Goal: Task Accomplishment & Management: Manage account settings

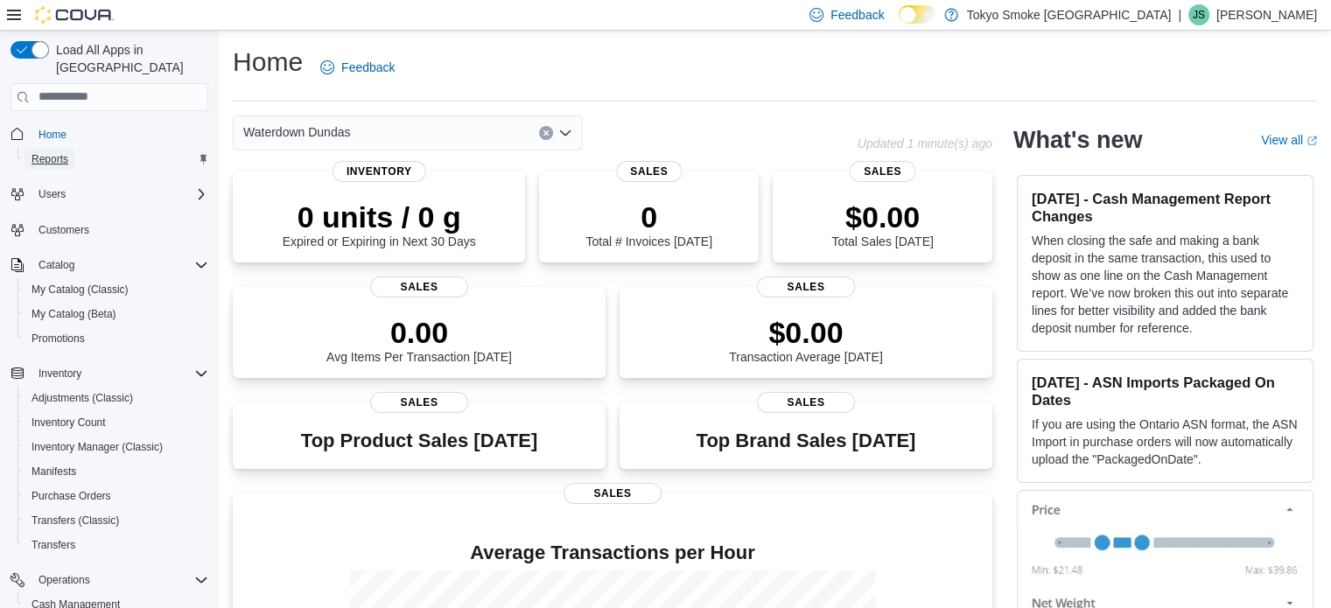
click at [54, 152] on span "Reports" at bounding box center [50, 159] width 37 height 14
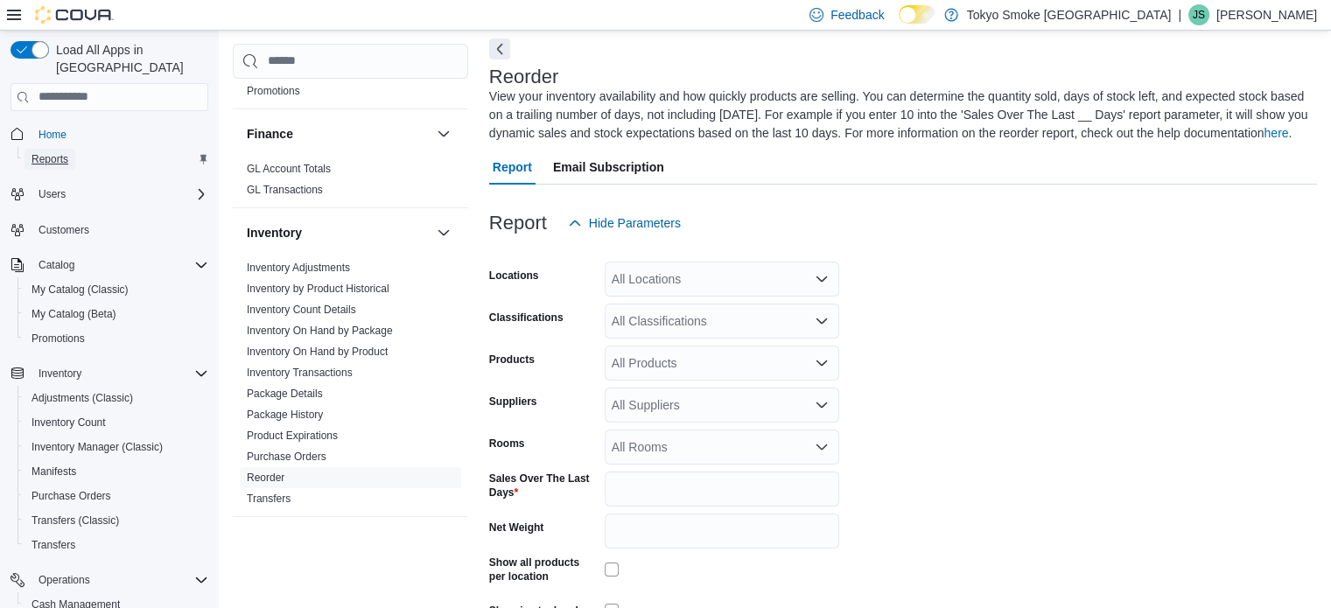
scroll to position [438, 0]
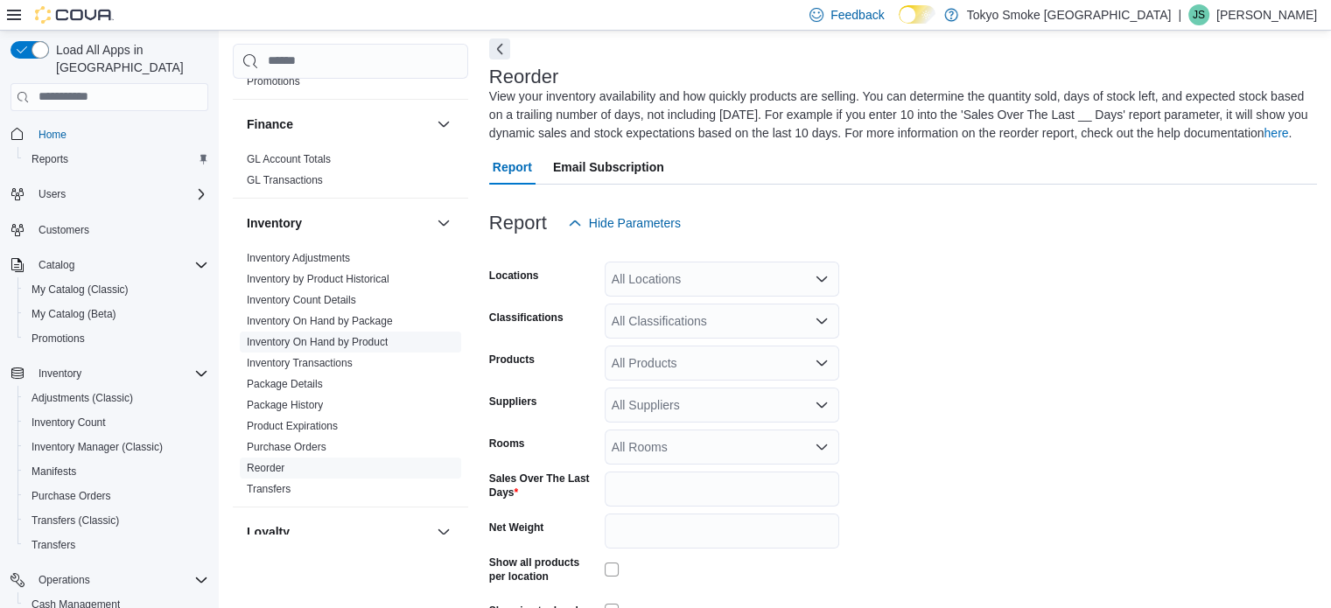
click at [361, 340] on link "Inventory On Hand by Product" at bounding box center [317, 342] width 141 height 12
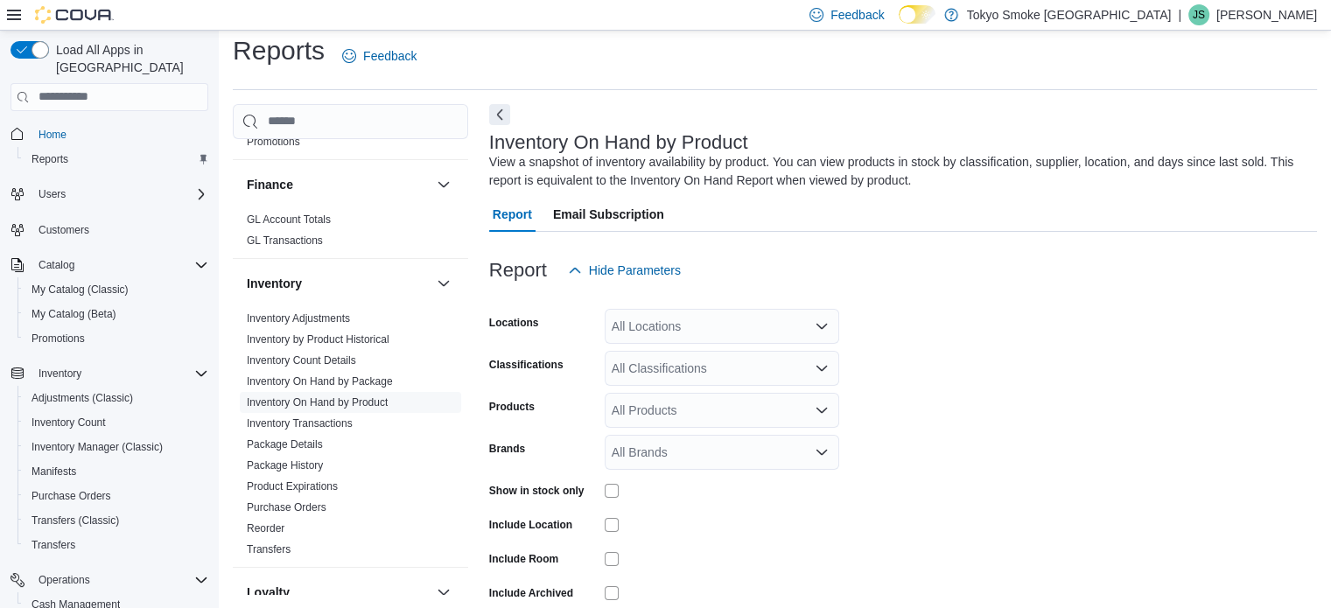
scroll to position [59, 0]
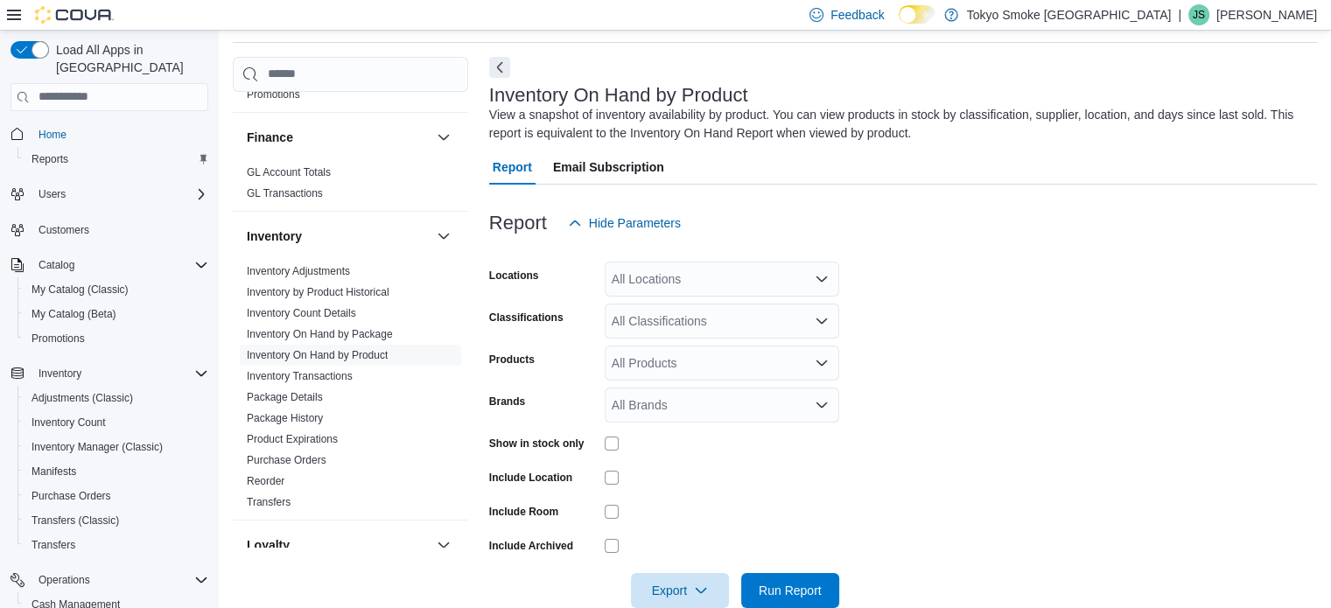
click at [711, 286] on div "All Locations" at bounding box center [722, 279] width 235 height 35
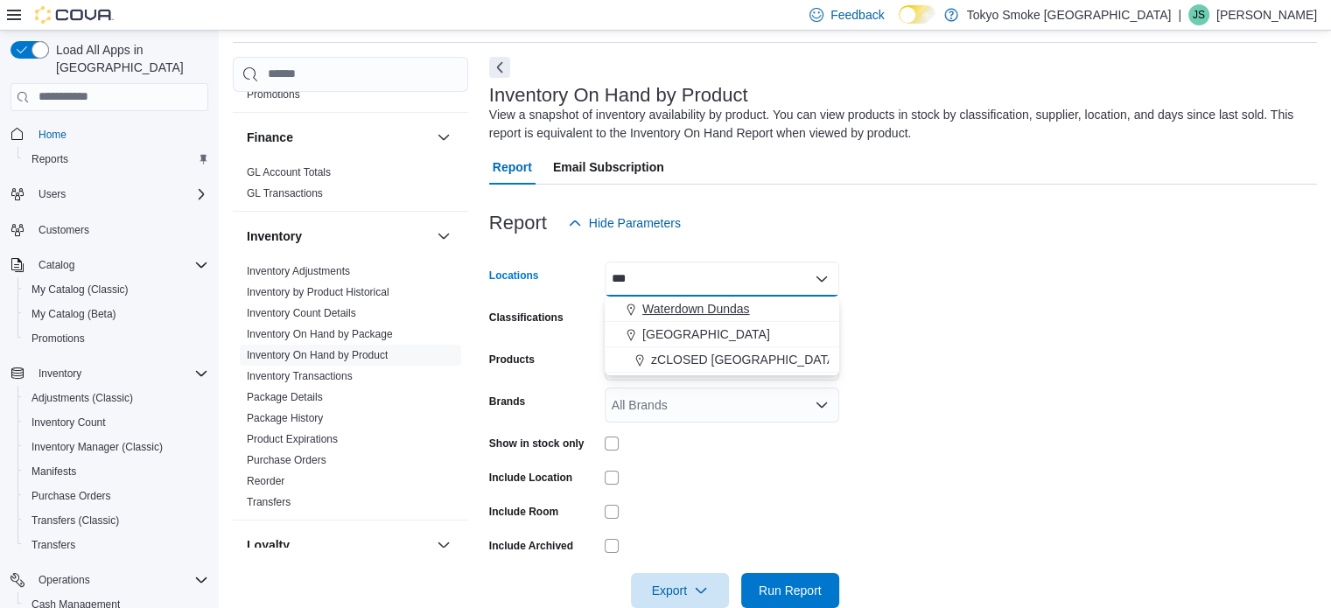
type input "***"
click at [712, 304] on span "Waterdown Dundas" at bounding box center [695, 309] width 107 height 18
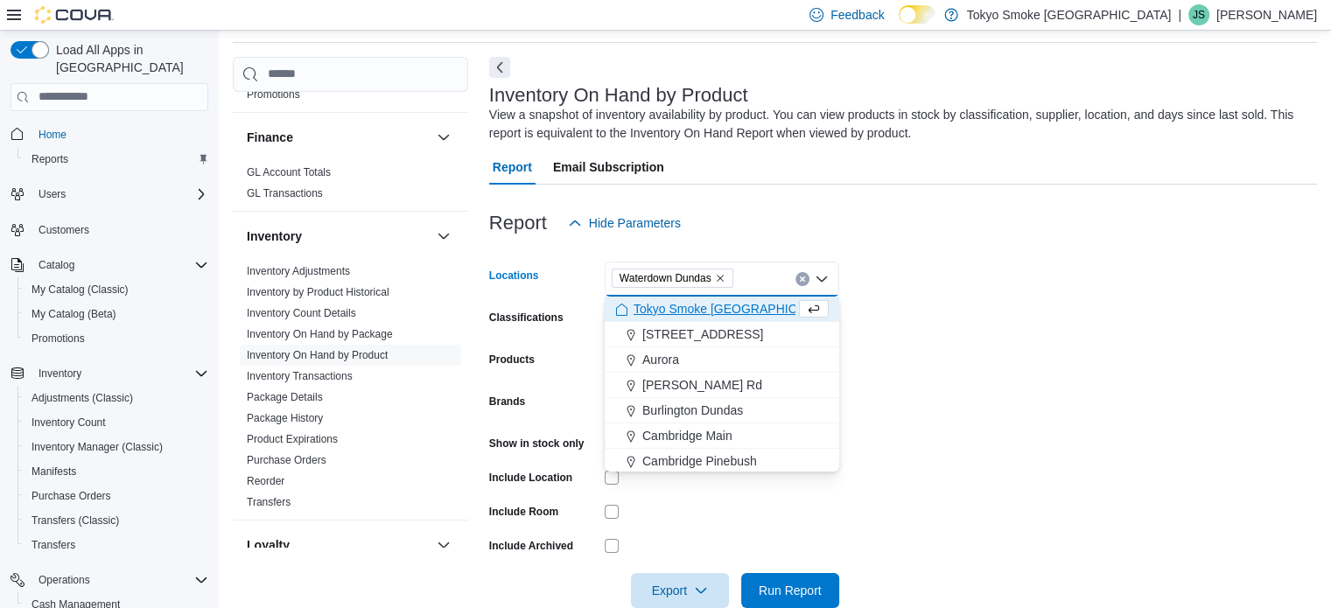
click at [1026, 334] on form "Locations Waterdown [GEOGRAPHIC_DATA] Combo box. Selected. Waterdown Dundas. Pr…" at bounding box center [903, 425] width 828 height 368
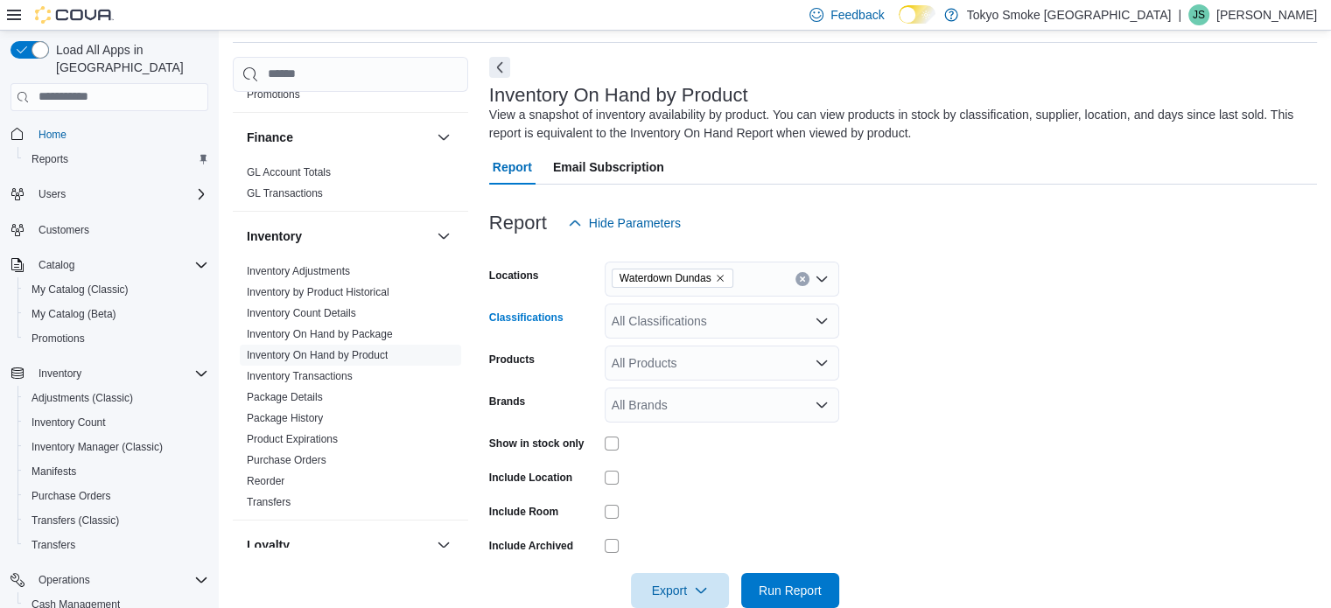
click at [768, 333] on div "All Classifications" at bounding box center [722, 321] width 235 height 35
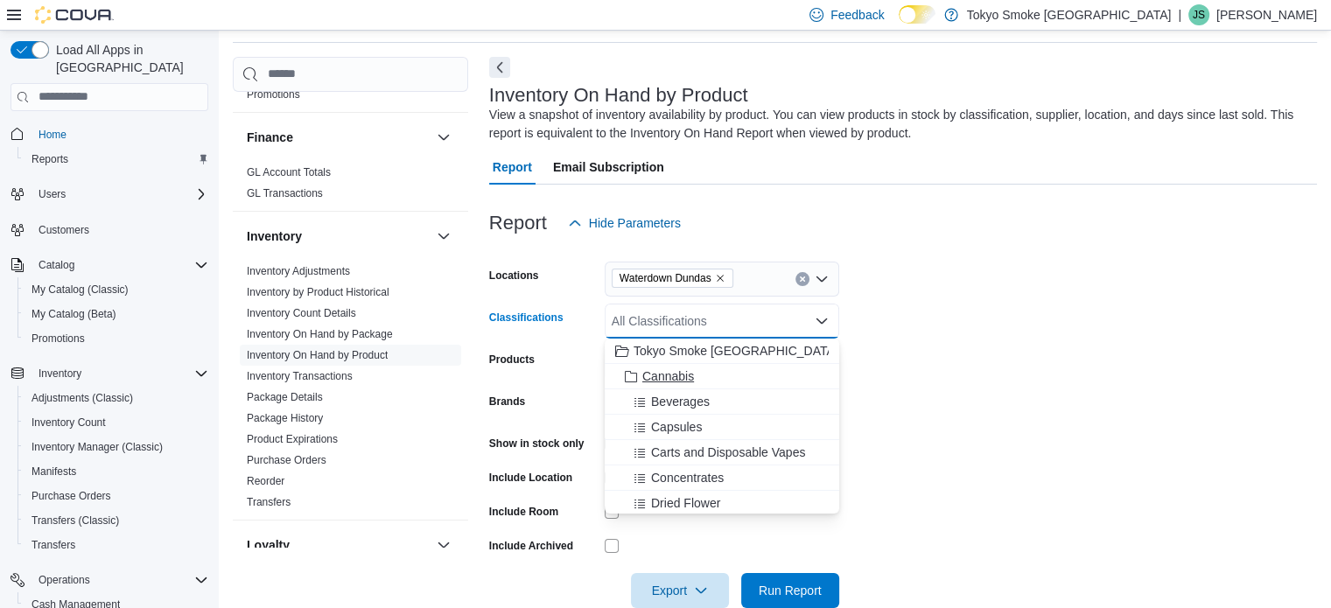
click at [696, 378] on div "Cannabis" at bounding box center [722, 377] width 214 height 18
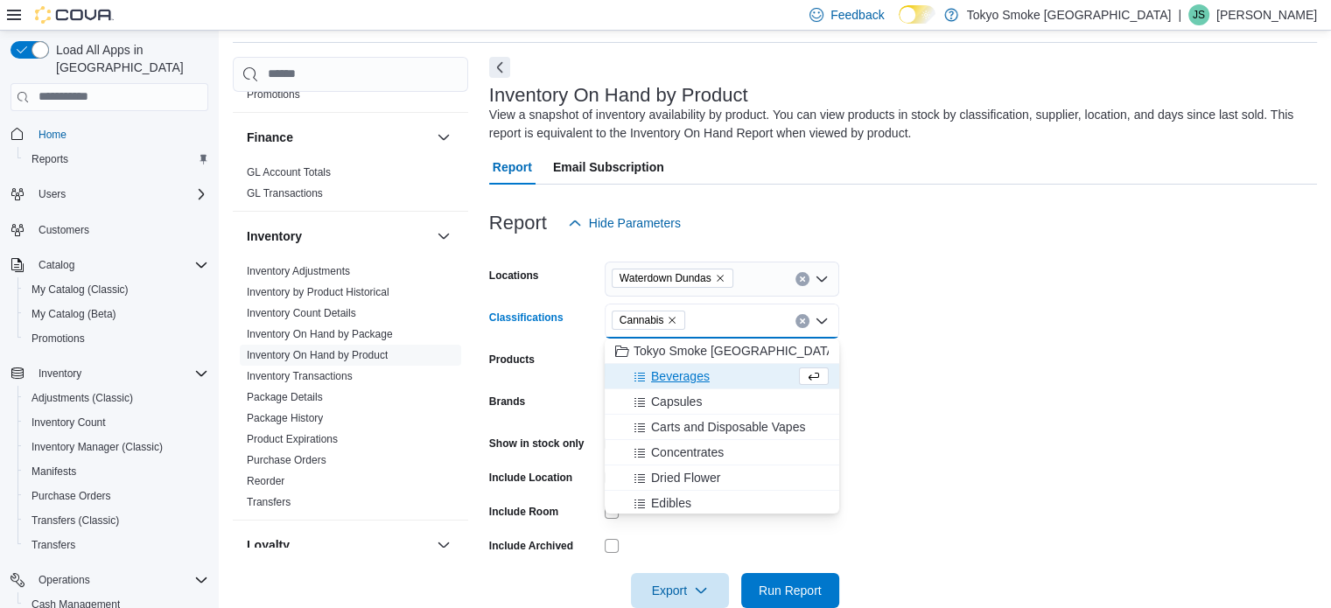
click at [1001, 409] on form "Locations Waterdown Dundas Classifications Cannabis Combo box. Selected. Cannab…" at bounding box center [903, 425] width 828 height 368
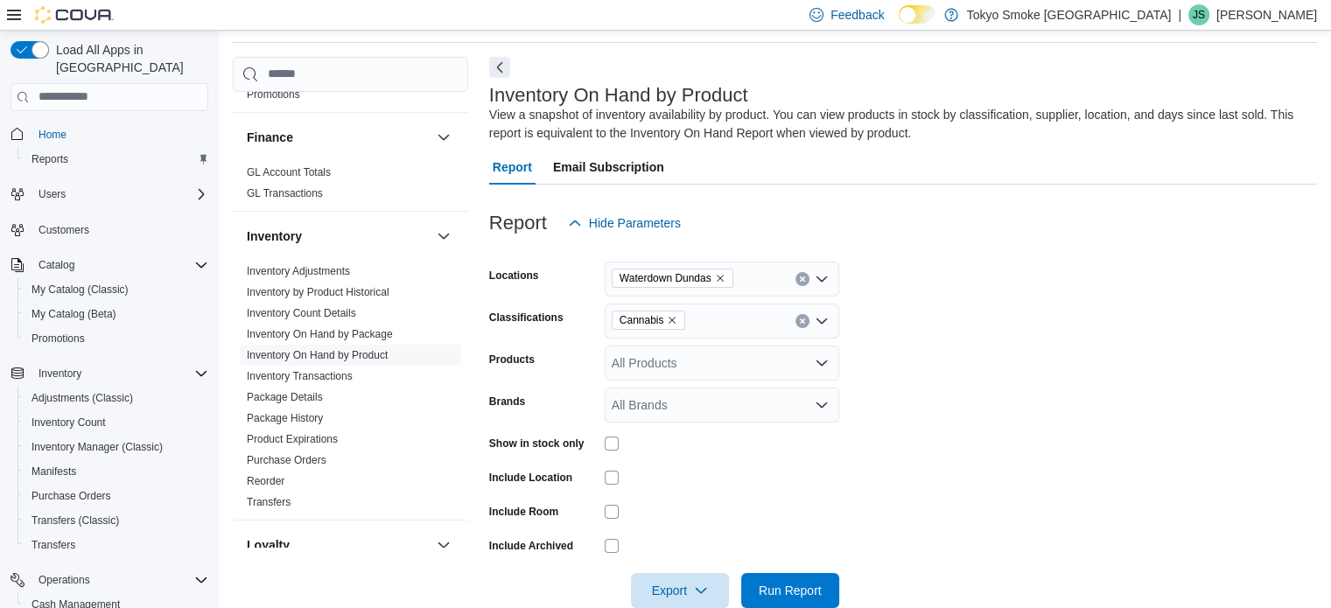
click at [623, 438] on div at bounding box center [722, 444] width 235 height 14
click at [786, 580] on span "Run Report" at bounding box center [790, 589] width 77 height 35
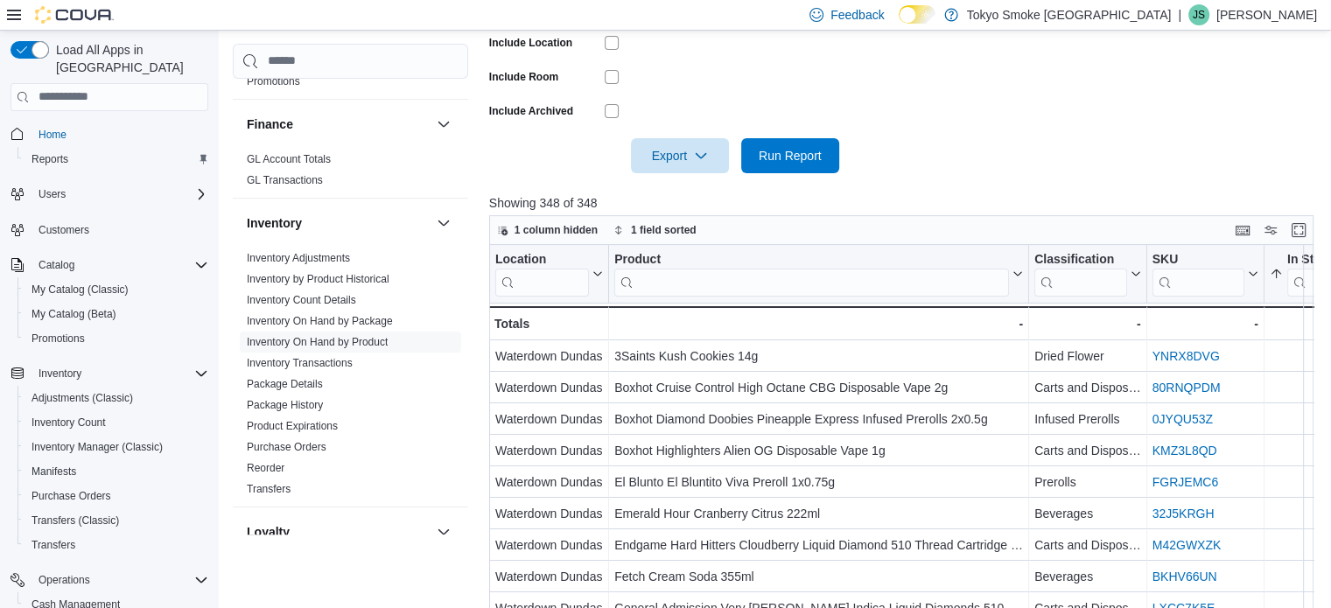
scroll to position [584, 0]
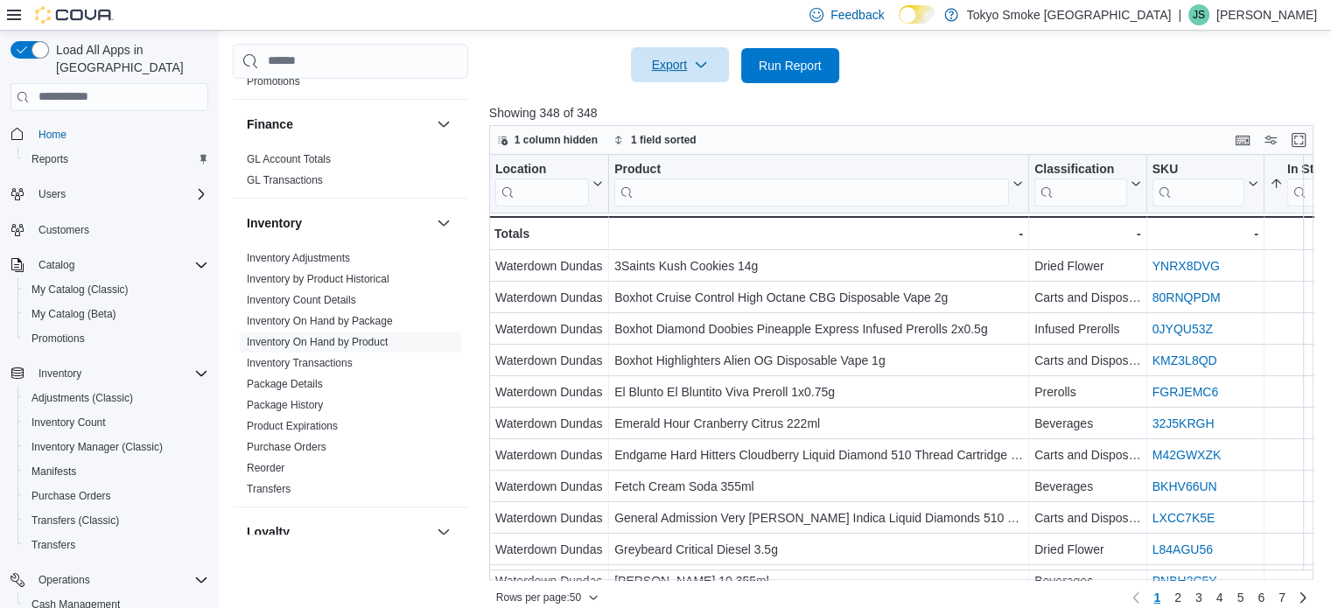
click at [706, 61] on icon "button" at bounding box center [701, 65] width 14 height 14
click at [701, 97] on span "Export to Excel" at bounding box center [682, 101] width 79 height 14
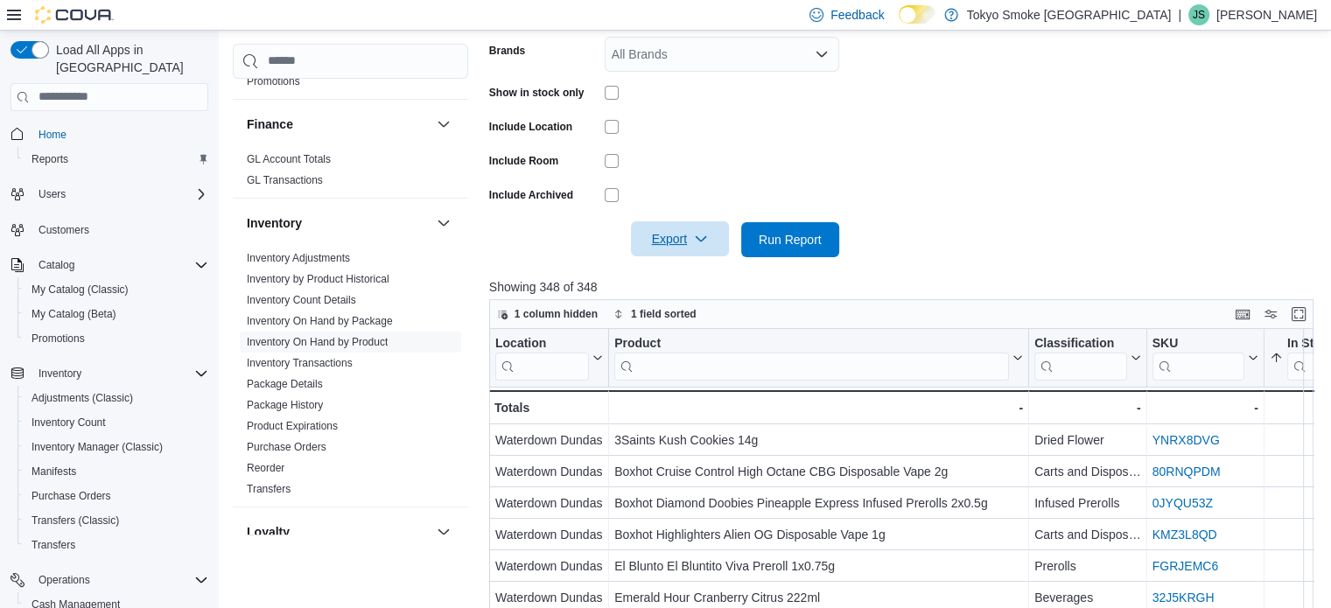
scroll to position [409, 0]
click at [899, 162] on form "Locations Waterdown Dundas Classifications Cannabis Products All Products Brand…" at bounding box center [905, 75] width 833 height 368
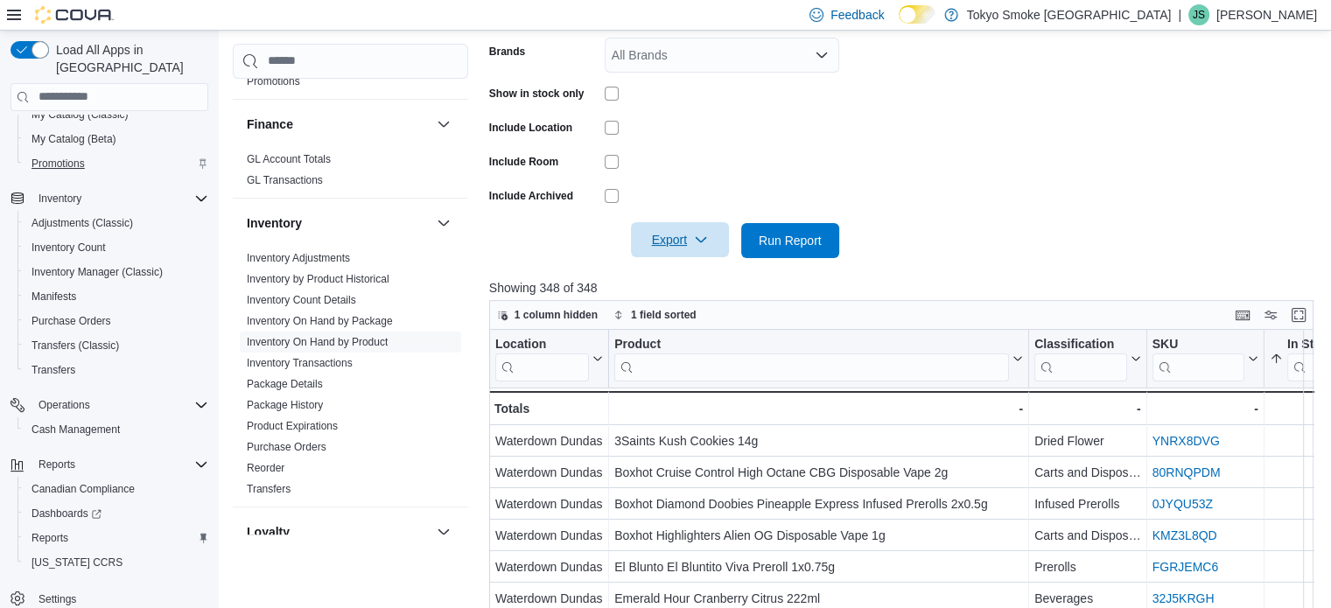
scroll to position [175, 0]
click at [118, 423] on span "Cash Management" at bounding box center [76, 430] width 88 height 14
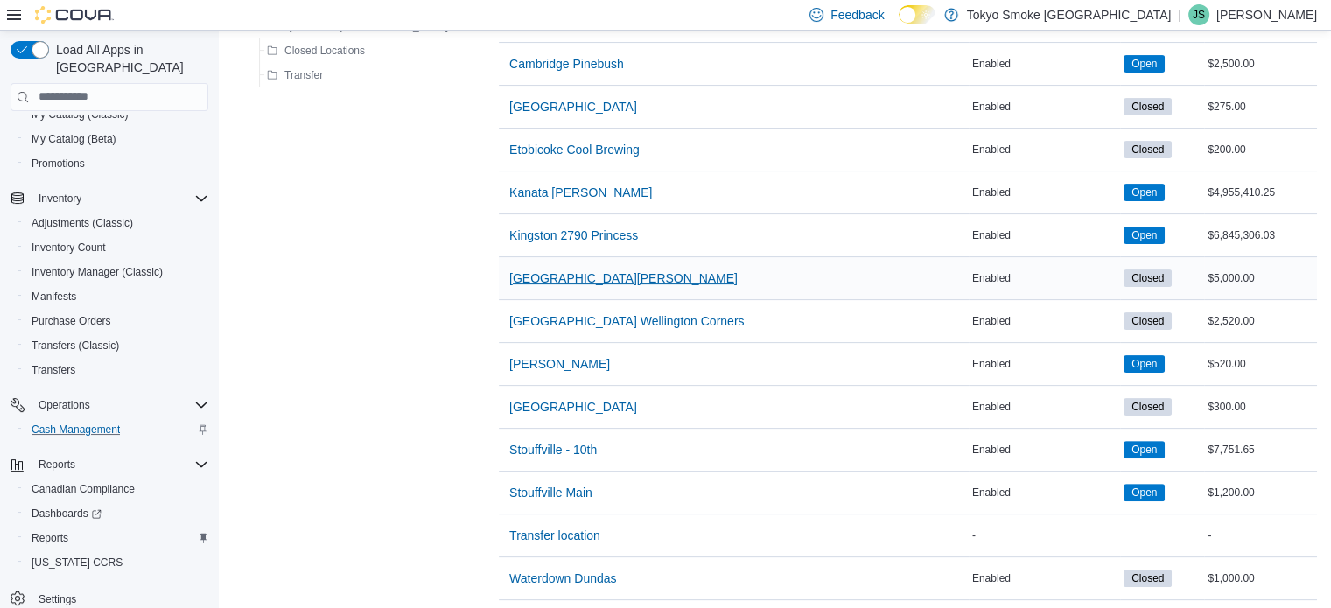
scroll to position [525, 0]
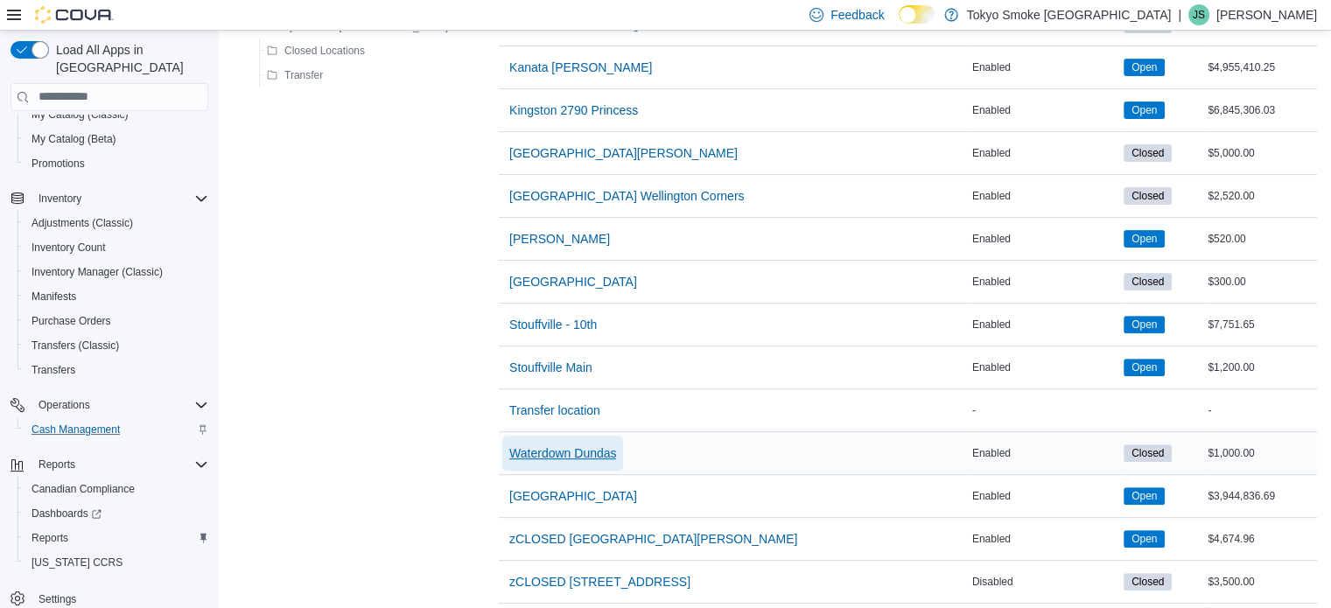
click at [528, 447] on span "Waterdown Dundas" at bounding box center [562, 454] width 107 height 18
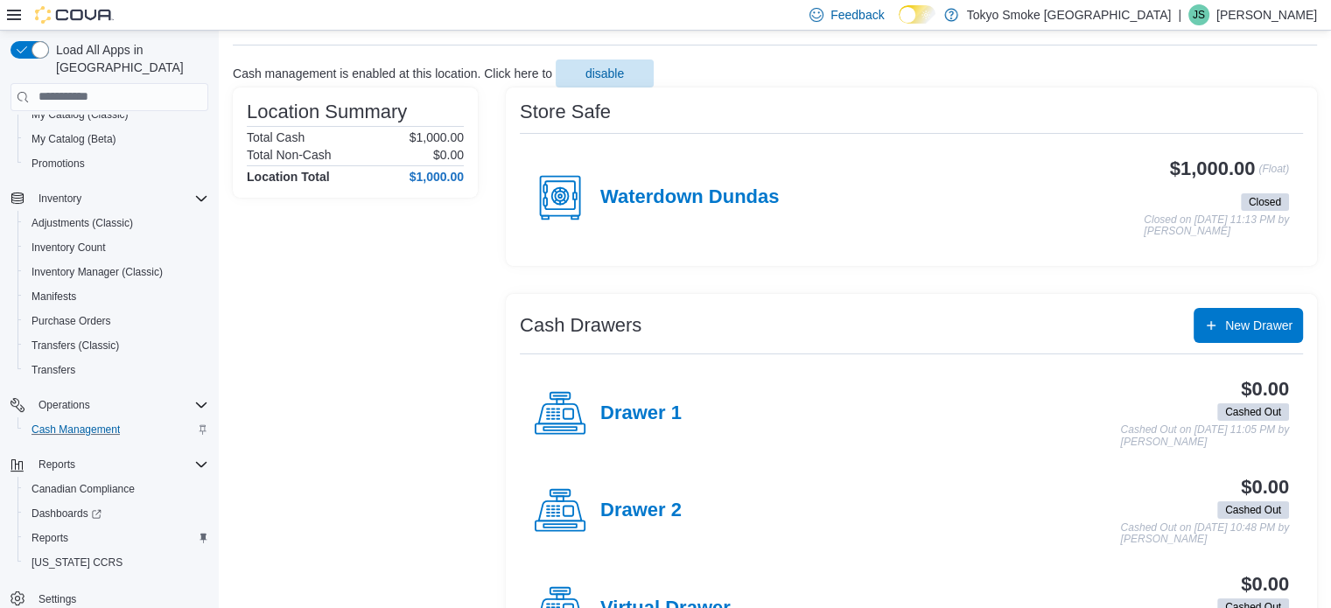
scroll to position [163, 0]
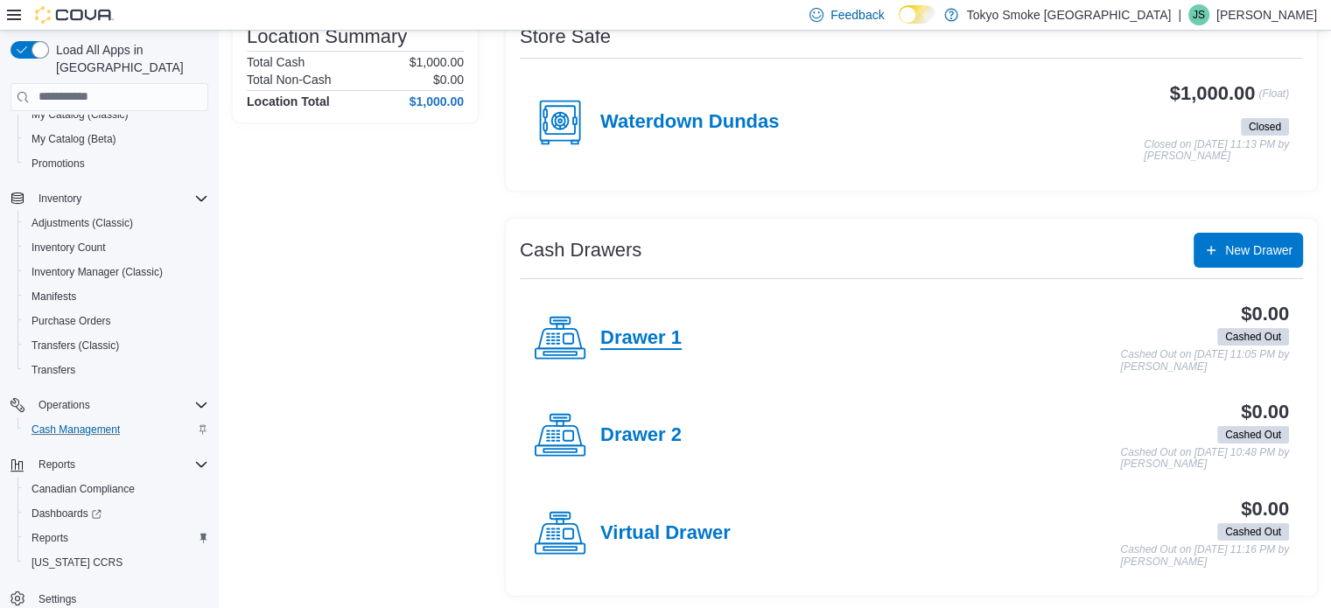
click at [613, 339] on h4 "Drawer 1" at bounding box center [640, 338] width 81 height 23
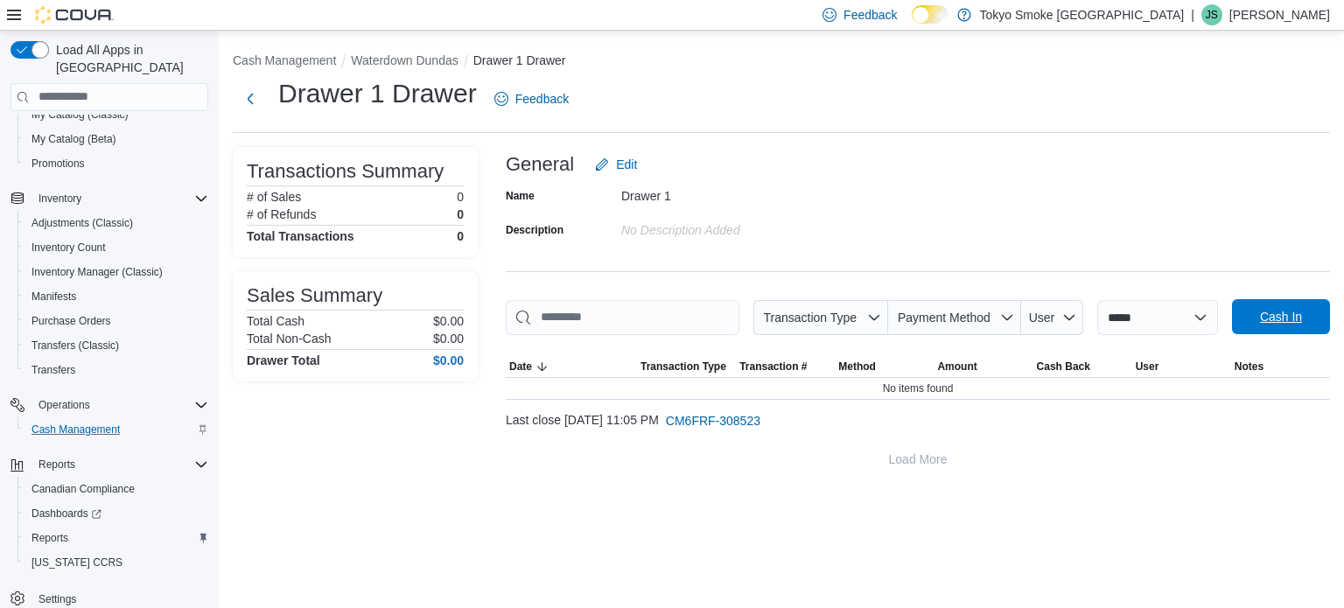
click at [1274, 324] on span "Cash In" at bounding box center [1281, 317] width 42 height 18
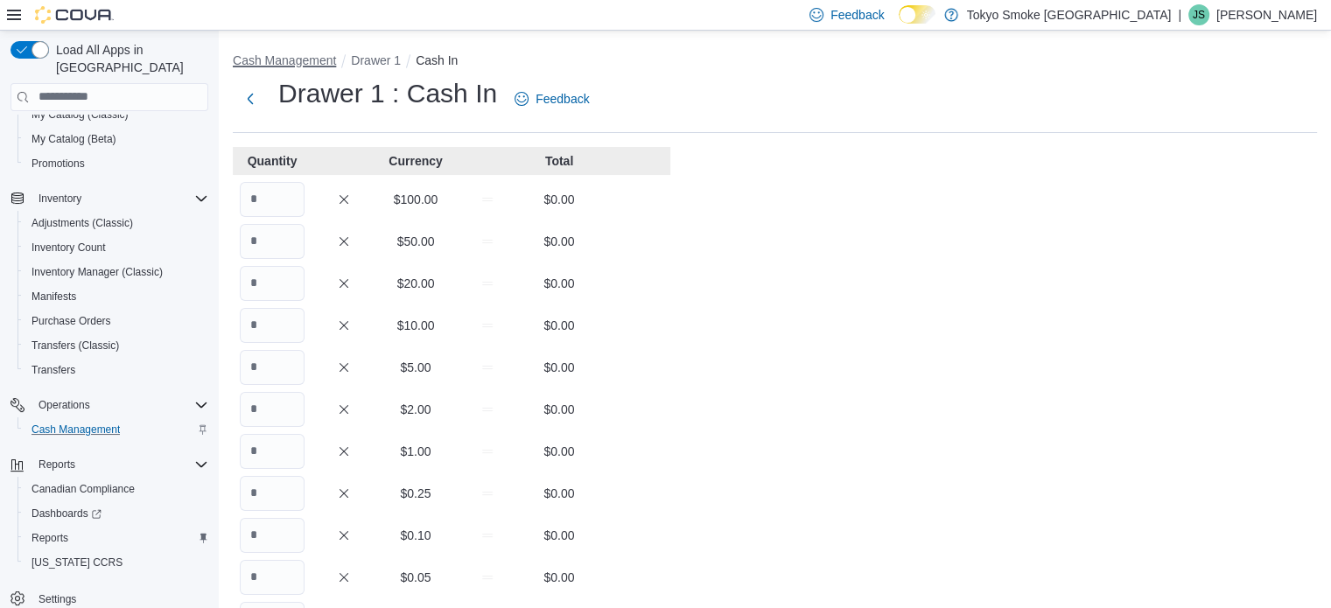
click at [268, 62] on button "Cash Management" at bounding box center [284, 60] width 103 height 14
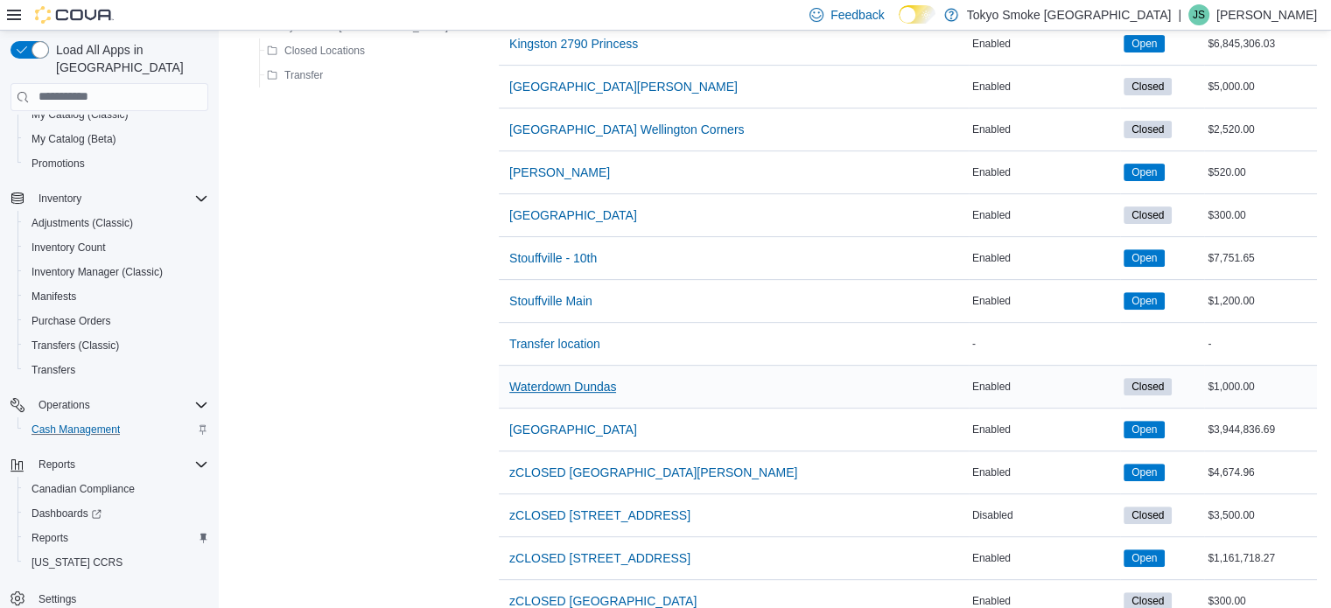
scroll to position [613, 0]
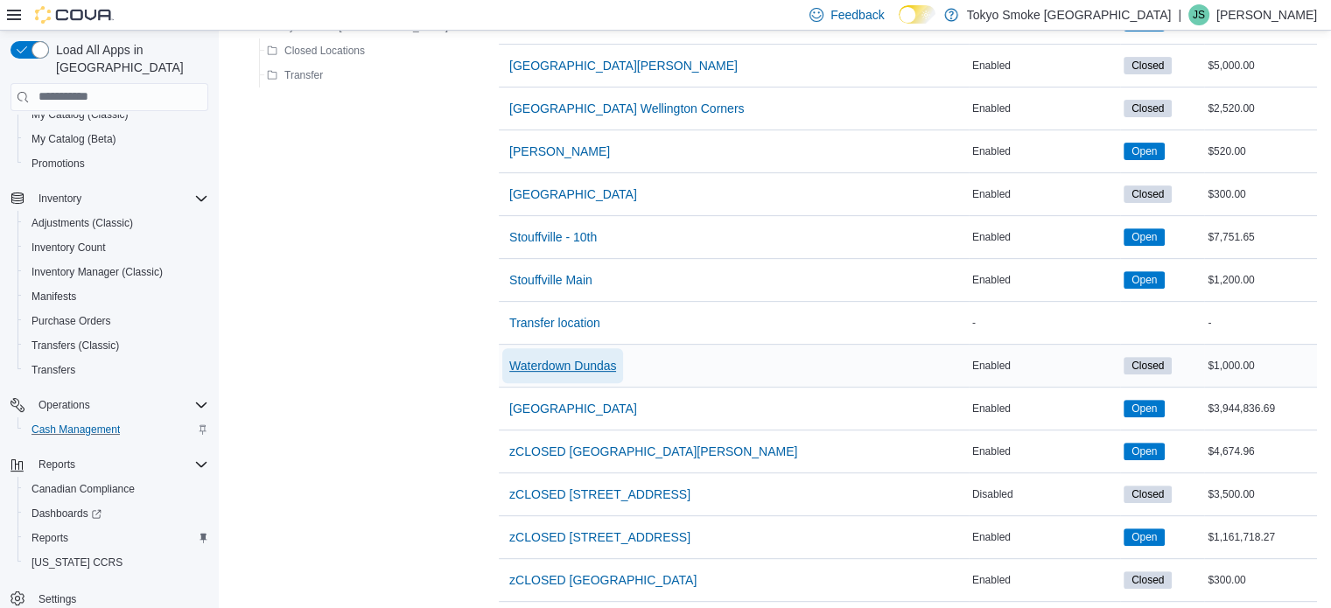
click at [509, 359] on span "Waterdown Dundas" at bounding box center [562, 366] width 107 height 18
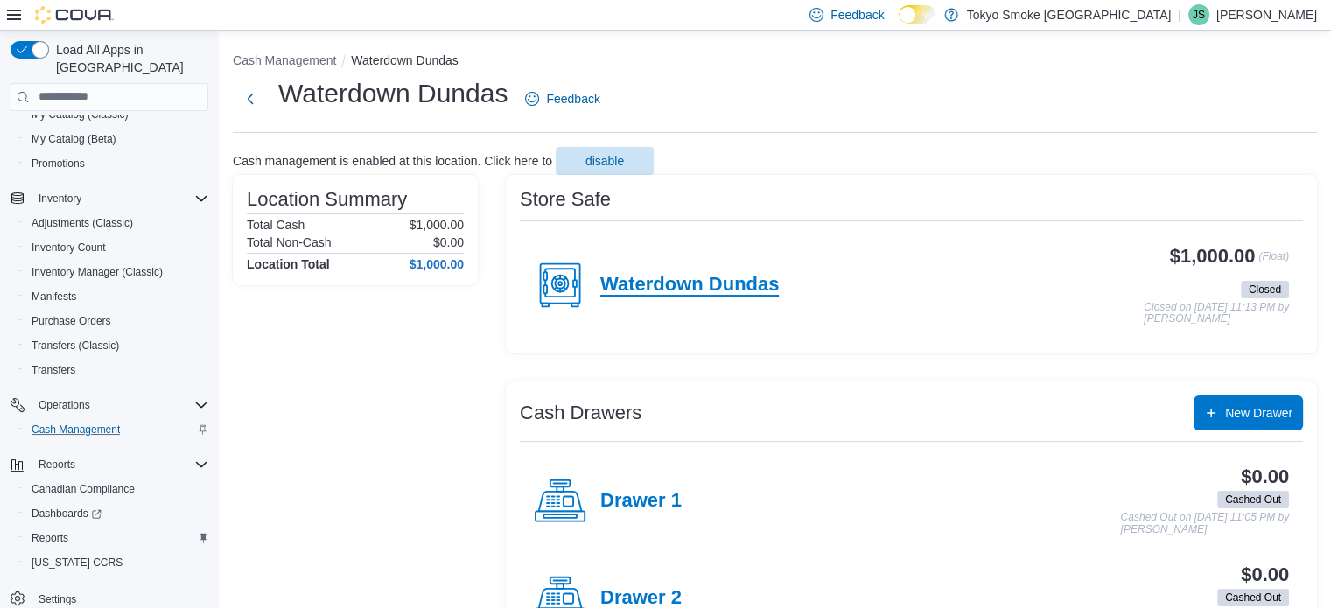
click at [628, 281] on h4 "Waterdown Dundas" at bounding box center [689, 285] width 179 height 23
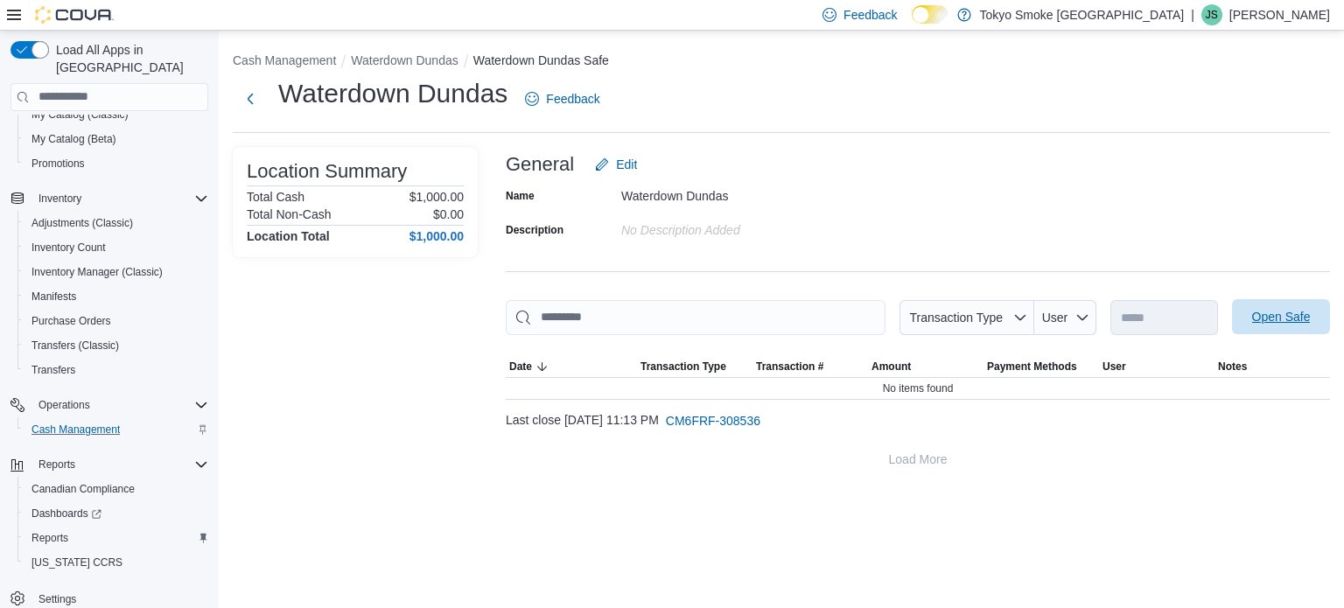
click at [1309, 321] on span "Open Safe" at bounding box center [1281, 317] width 59 height 18
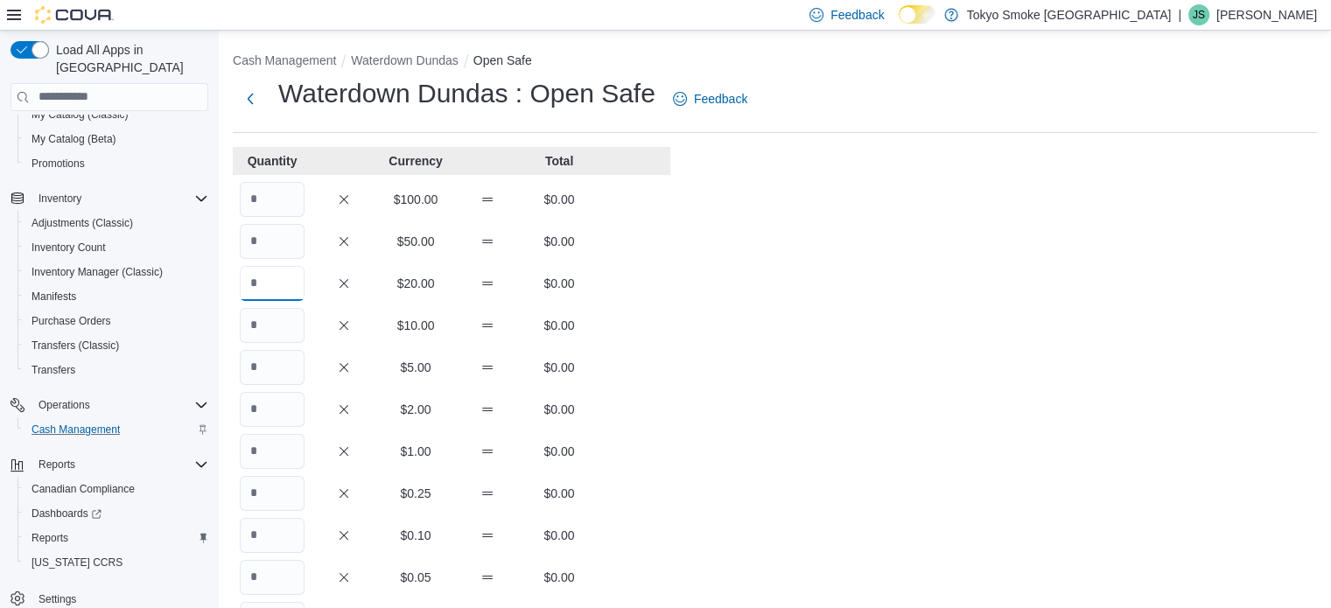
click at [286, 282] on input "Quantity" at bounding box center [272, 283] width 65 height 35
type input "*"
click at [277, 322] on input "Quantity" at bounding box center [272, 325] width 65 height 35
type input "**"
click at [265, 353] on input "Quantity" at bounding box center [272, 367] width 65 height 35
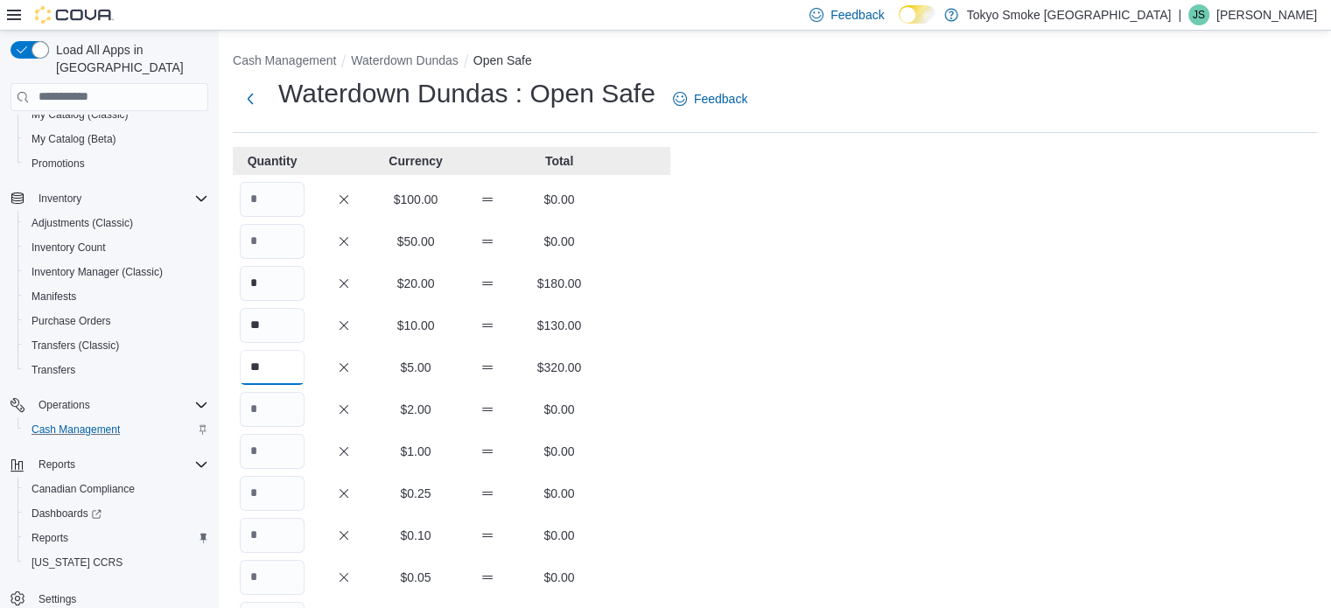
type input "**"
click at [260, 412] on input "Quantity" at bounding box center [272, 409] width 65 height 35
type input "**"
click at [264, 444] on input "Quantity" at bounding box center [272, 451] width 65 height 35
type input "***"
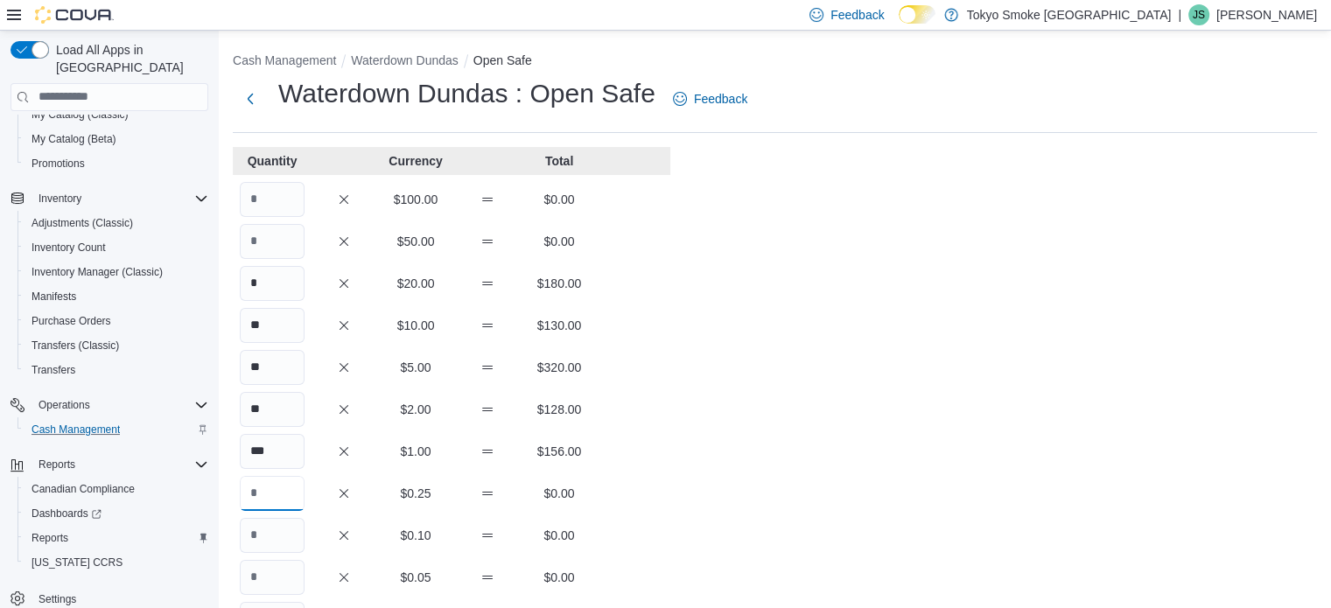
click at [274, 493] on input "Quantity" at bounding box center [272, 493] width 65 height 35
type input "***"
click at [263, 529] on input "Quantity" at bounding box center [272, 535] width 65 height 35
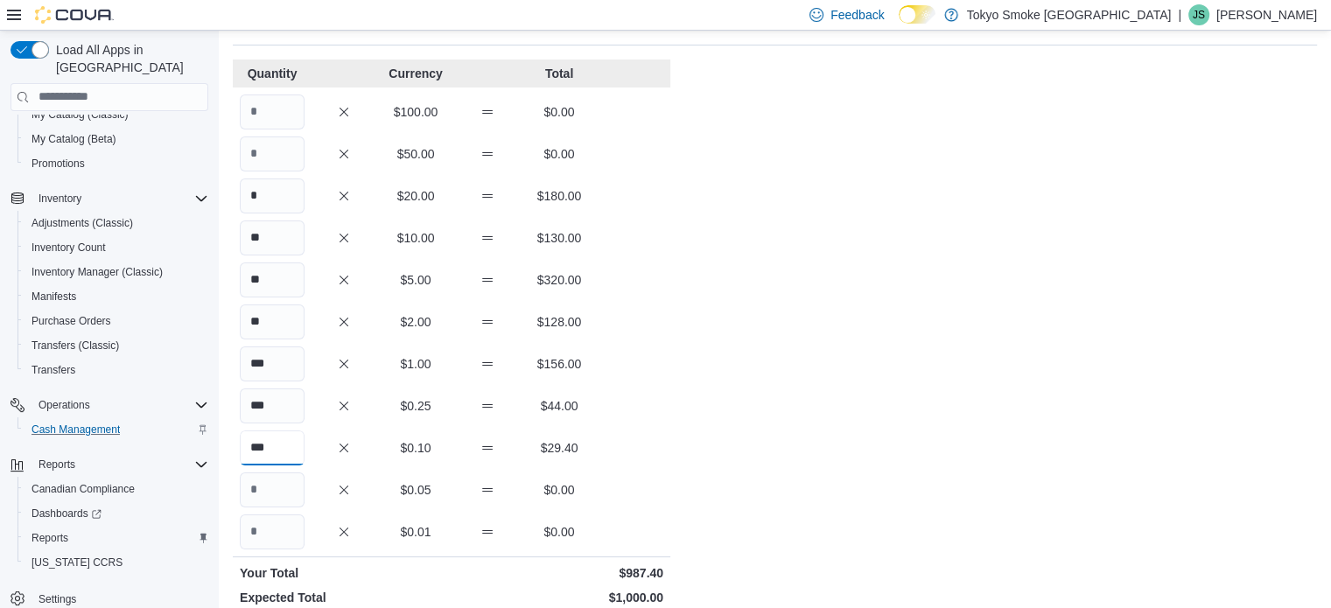
type input "***"
click at [270, 473] on div at bounding box center [272, 490] width 65 height 35
click at [267, 484] on input "Quantity" at bounding box center [272, 490] width 65 height 35
type input "***"
click at [857, 393] on div "Cash Management Waterdown Dundas Open Safe Waterdown Dundas : Open Safe Feedbac…" at bounding box center [775, 399] width 1112 height 913
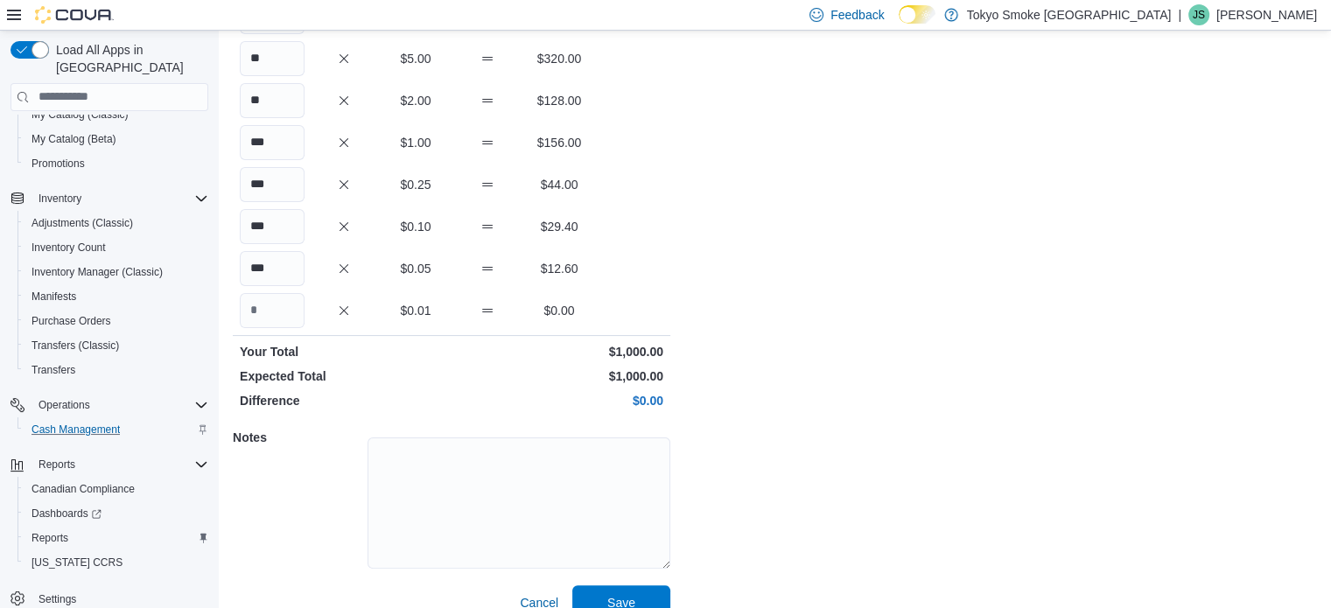
scroll to position [334, 0]
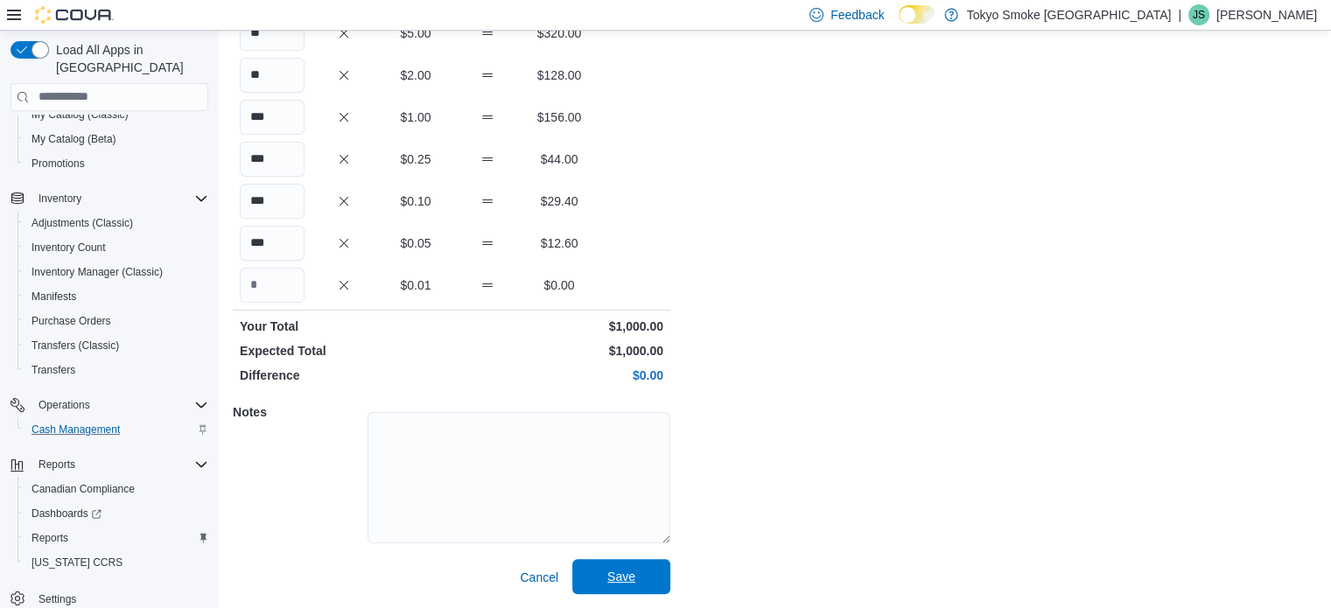
click at [616, 577] on span "Save" at bounding box center [621, 577] width 28 height 18
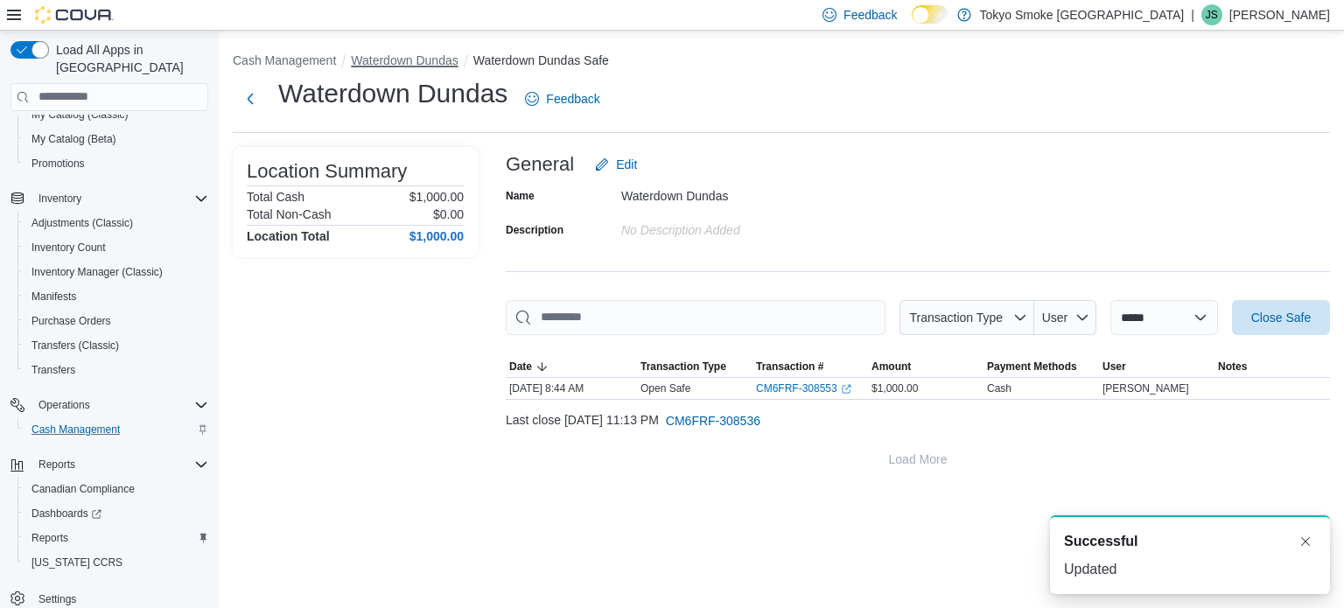
click at [375, 55] on button "Waterdown Dundas" at bounding box center [404, 60] width 107 height 14
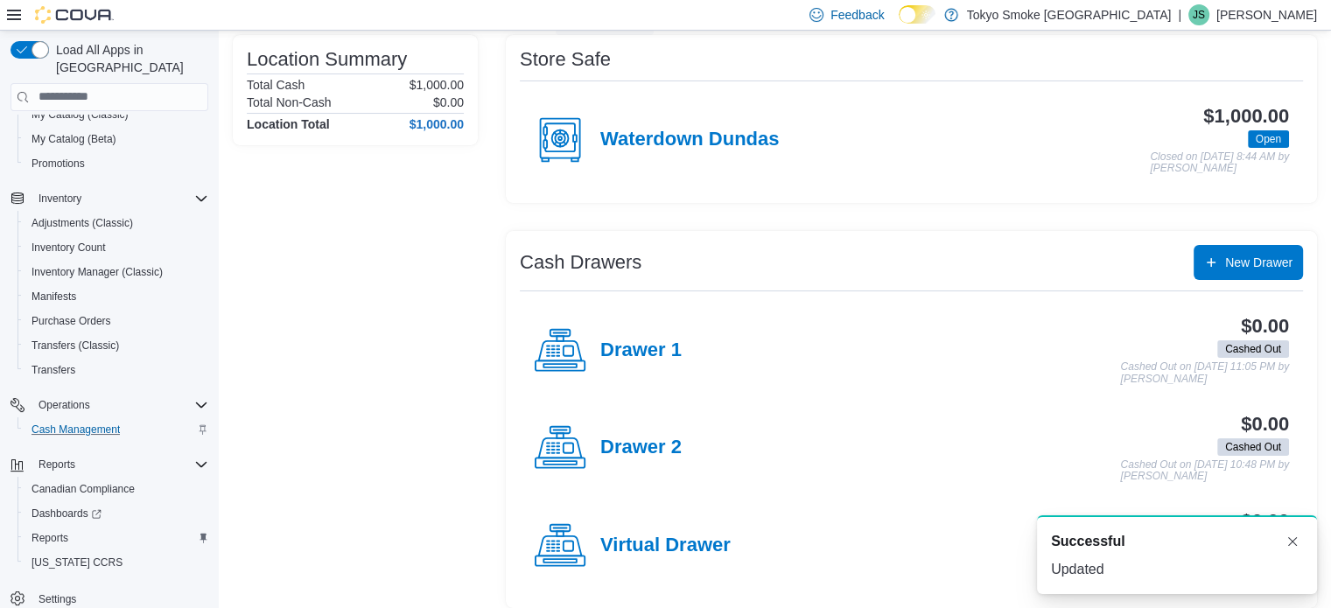
scroll to position [152, 0]
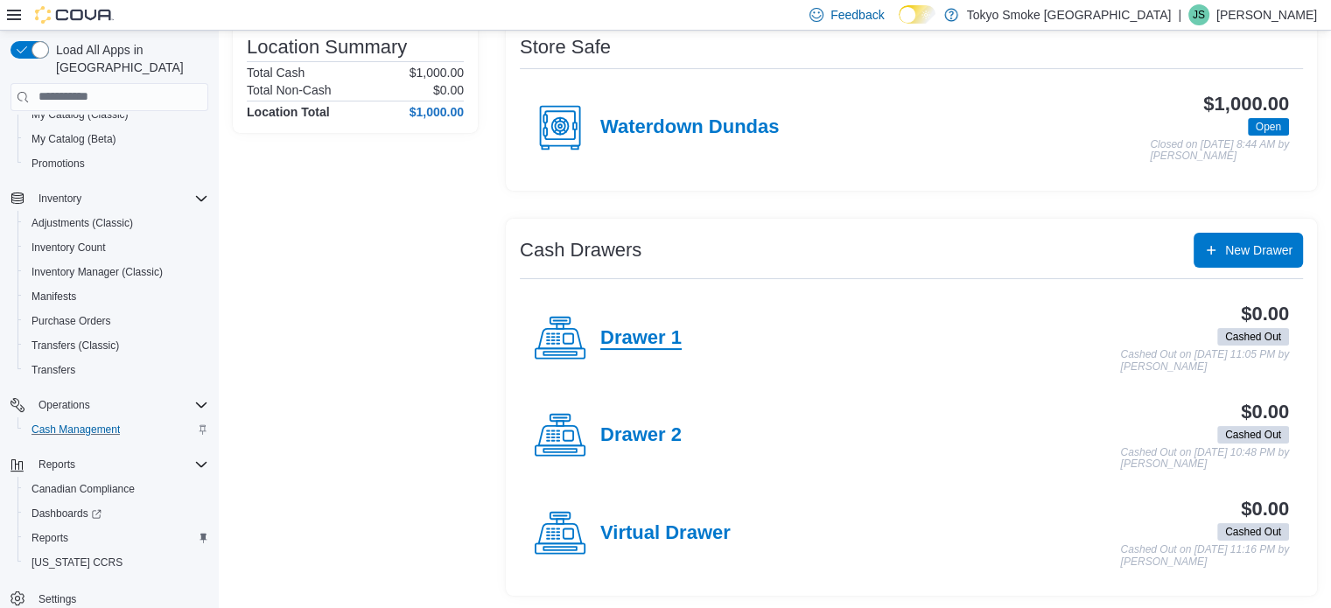
click at [646, 330] on h4 "Drawer 1" at bounding box center [640, 338] width 81 height 23
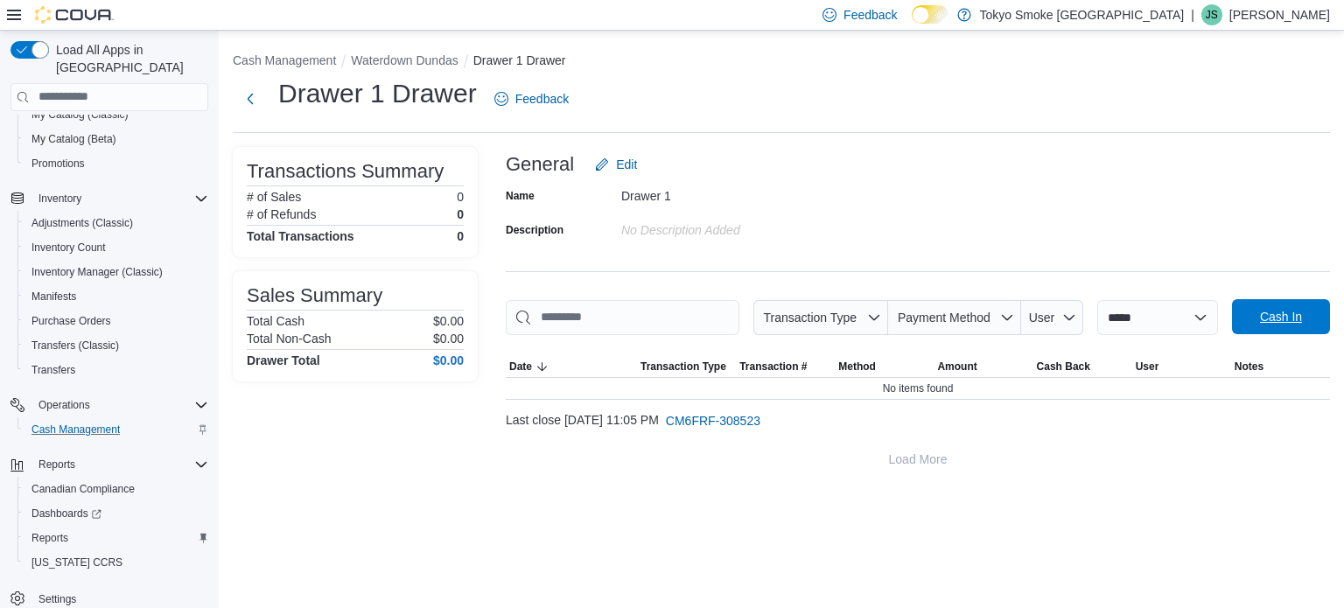
click at [1260, 314] on span "Cash In" at bounding box center [1281, 317] width 42 height 18
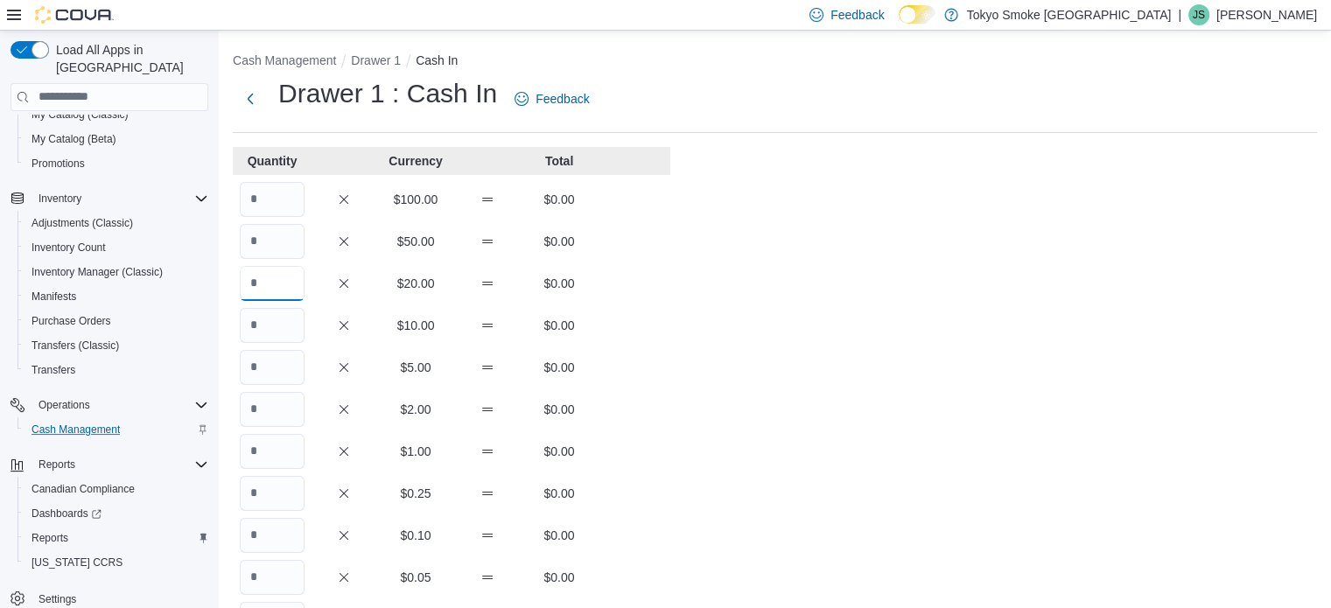
click at [286, 283] on input "Quantity" at bounding box center [272, 283] width 65 height 35
type input "*"
click at [278, 319] on input "Quantity" at bounding box center [272, 325] width 65 height 35
type input "*"
click at [280, 367] on input "Quantity" at bounding box center [272, 367] width 65 height 35
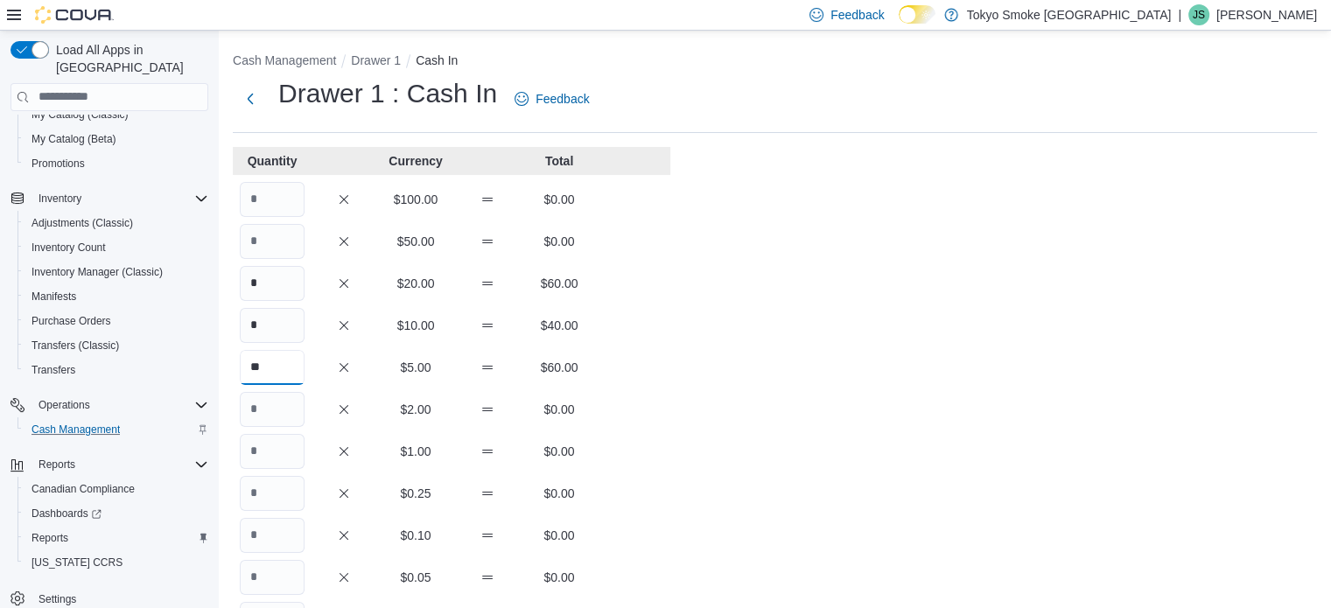
type input "**"
click at [283, 405] on input "Quantity" at bounding box center [272, 409] width 65 height 35
type input "*"
click at [283, 440] on input "Quantity" at bounding box center [272, 451] width 65 height 35
type input "**"
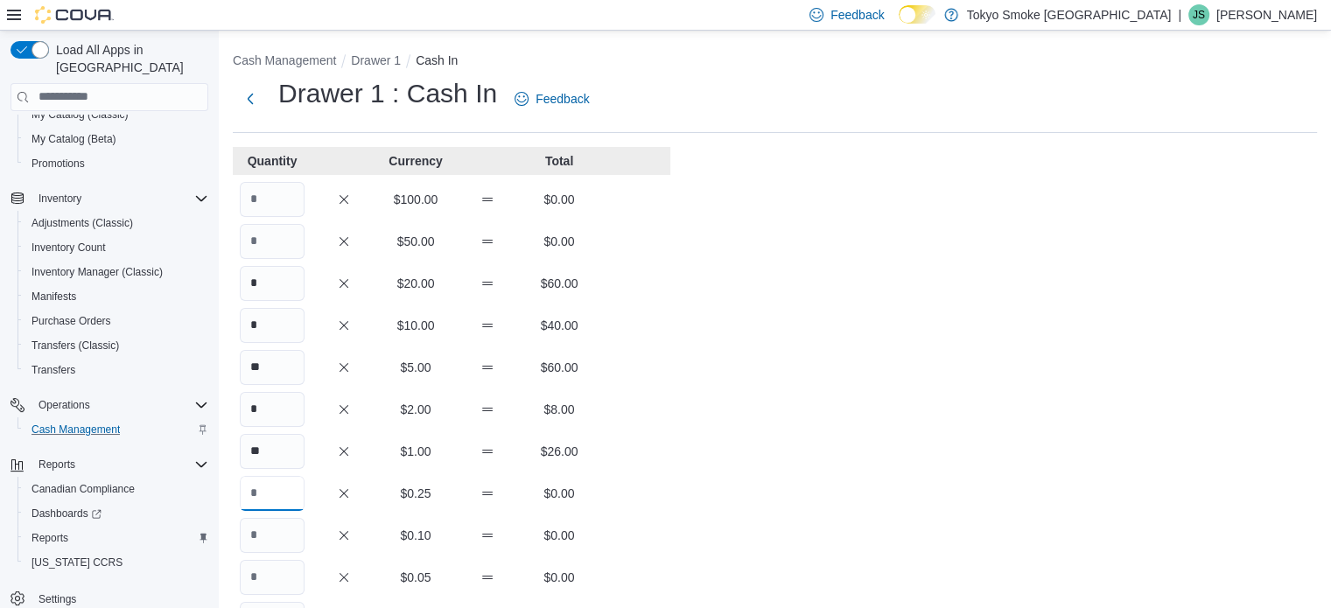
click at [275, 493] on input "Quantity" at bounding box center [272, 493] width 65 height 35
type input "*"
click at [276, 530] on input "Quantity" at bounding box center [272, 535] width 65 height 35
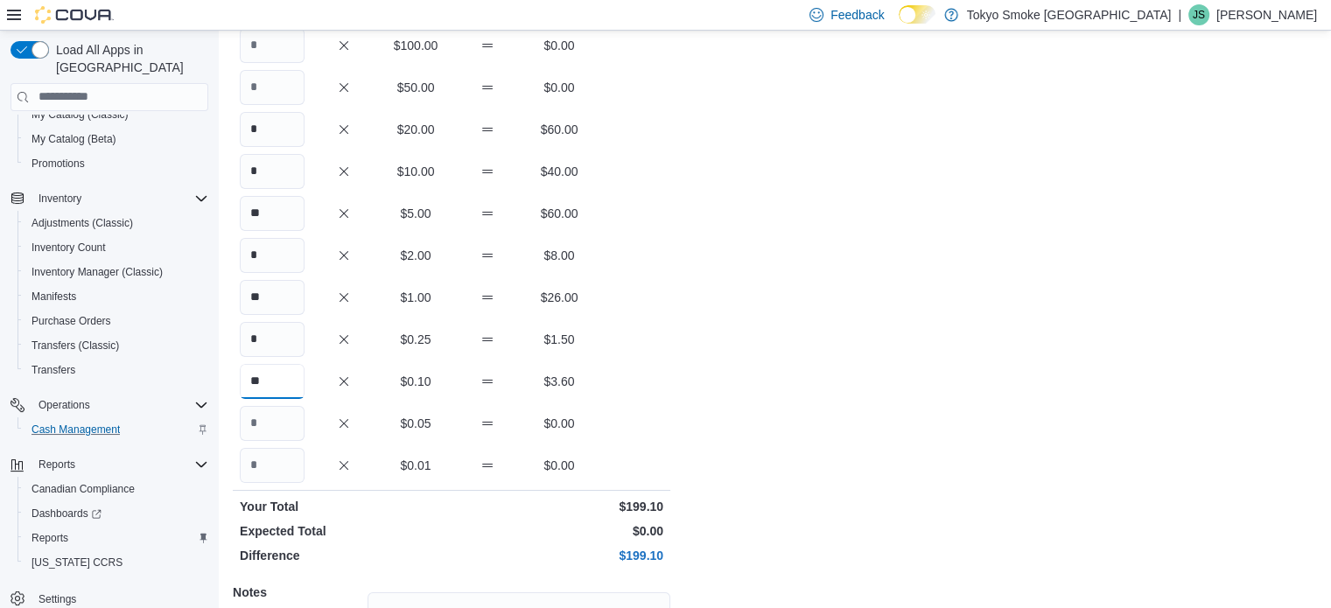
scroll to position [175, 0]
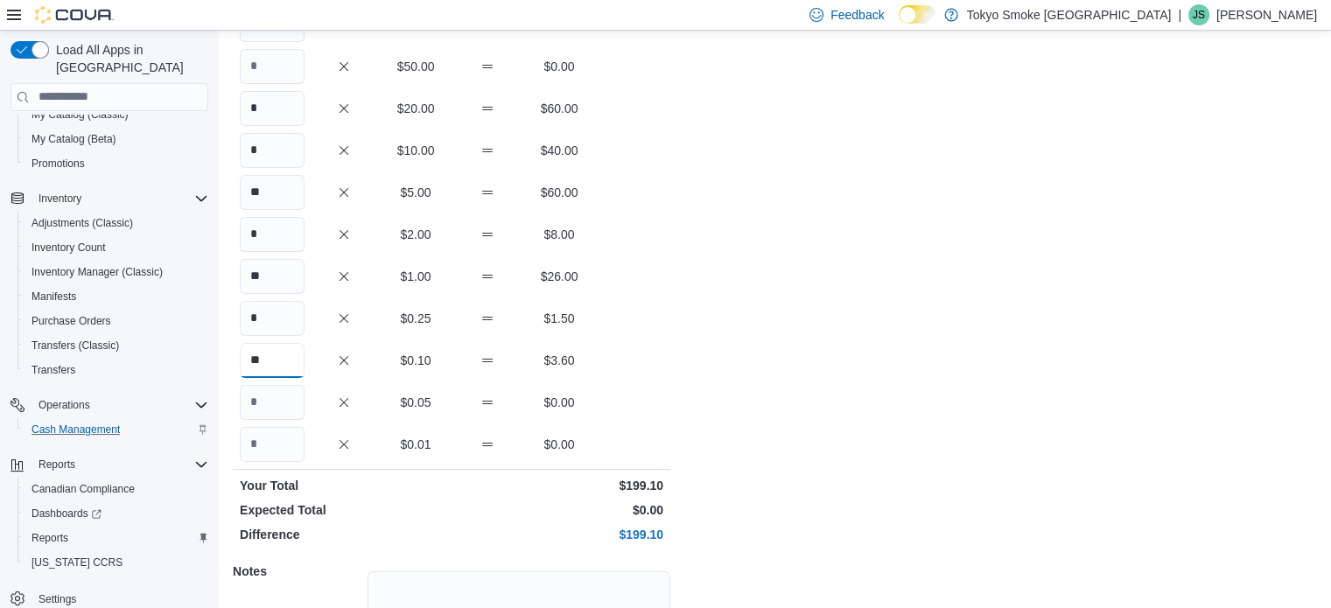
type input "**"
click at [278, 410] on input "Quantity" at bounding box center [272, 402] width 65 height 35
type input "**"
click at [734, 307] on div "Cash Management Drawer 1 Cash In Drawer 1 : Cash In Feedback Quantity Currency …" at bounding box center [775, 312] width 1112 height 913
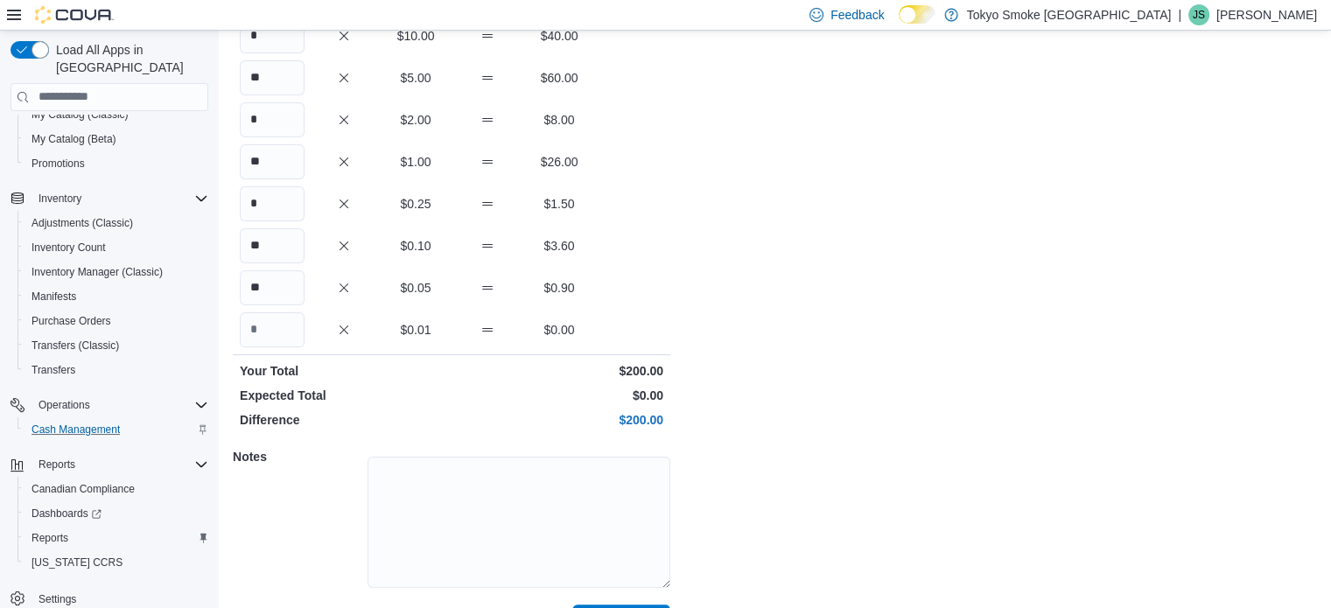
scroll to position [334, 0]
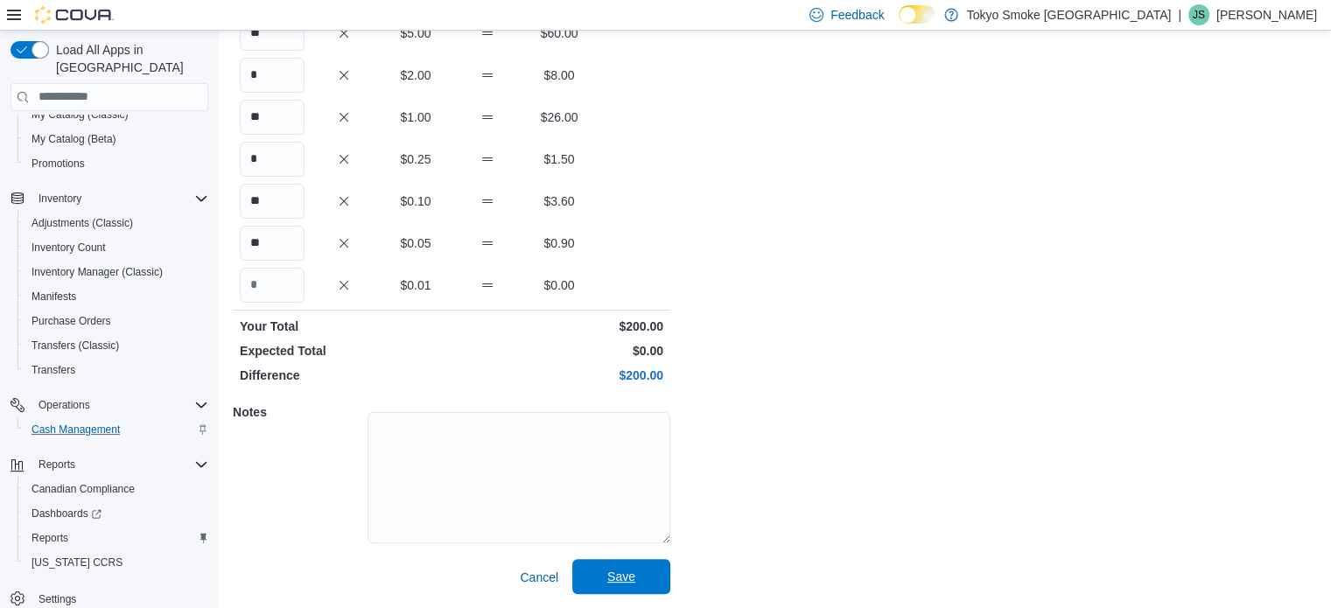
click at [642, 576] on span "Save" at bounding box center [621, 576] width 77 height 35
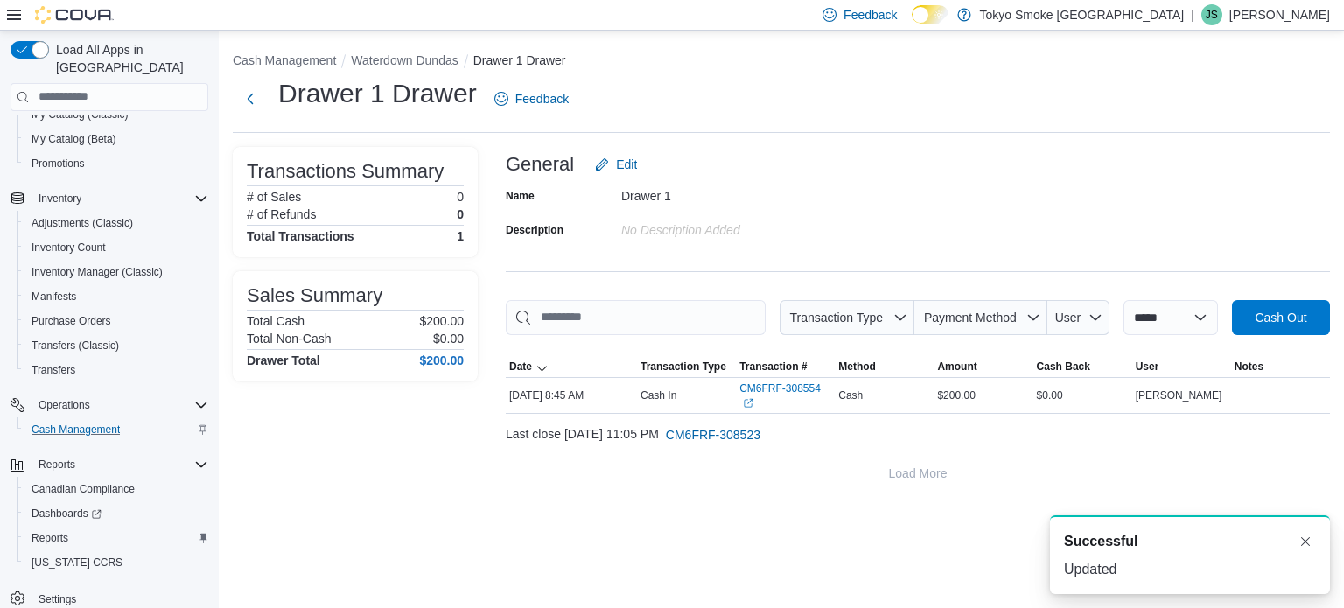
click at [438, 52] on li "Waterdown Dundas" at bounding box center [412, 61] width 122 height 18
click at [433, 59] on button "Waterdown Dundas" at bounding box center [404, 60] width 107 height 14
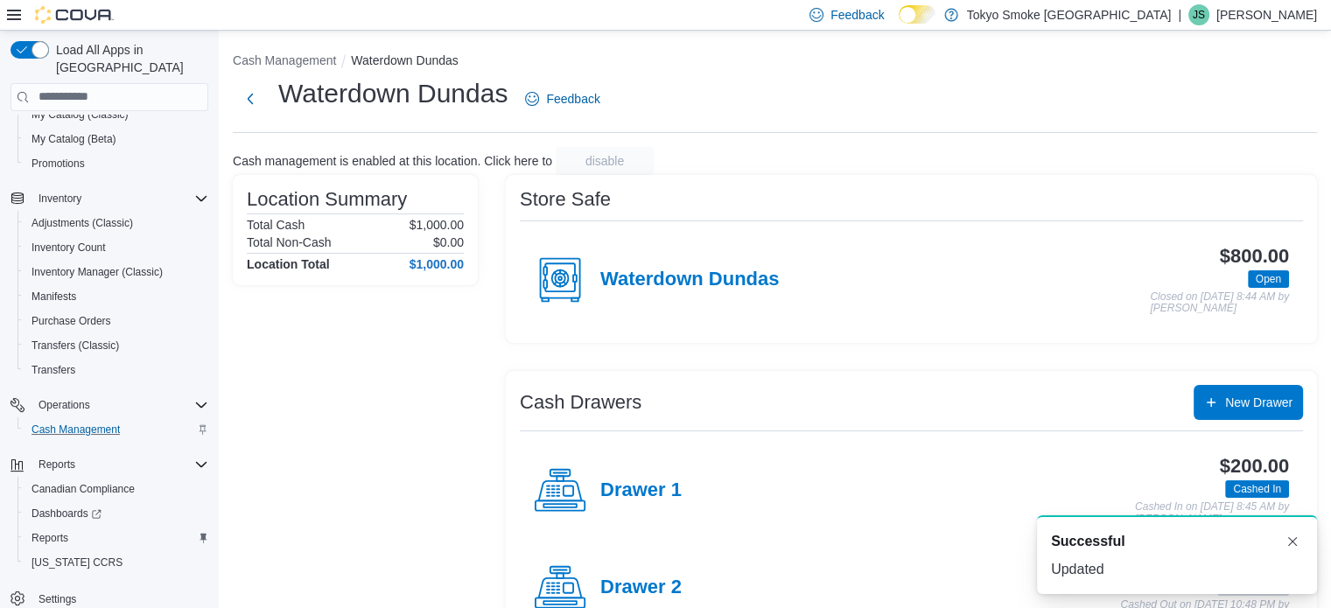
scroll to position [152, 0]
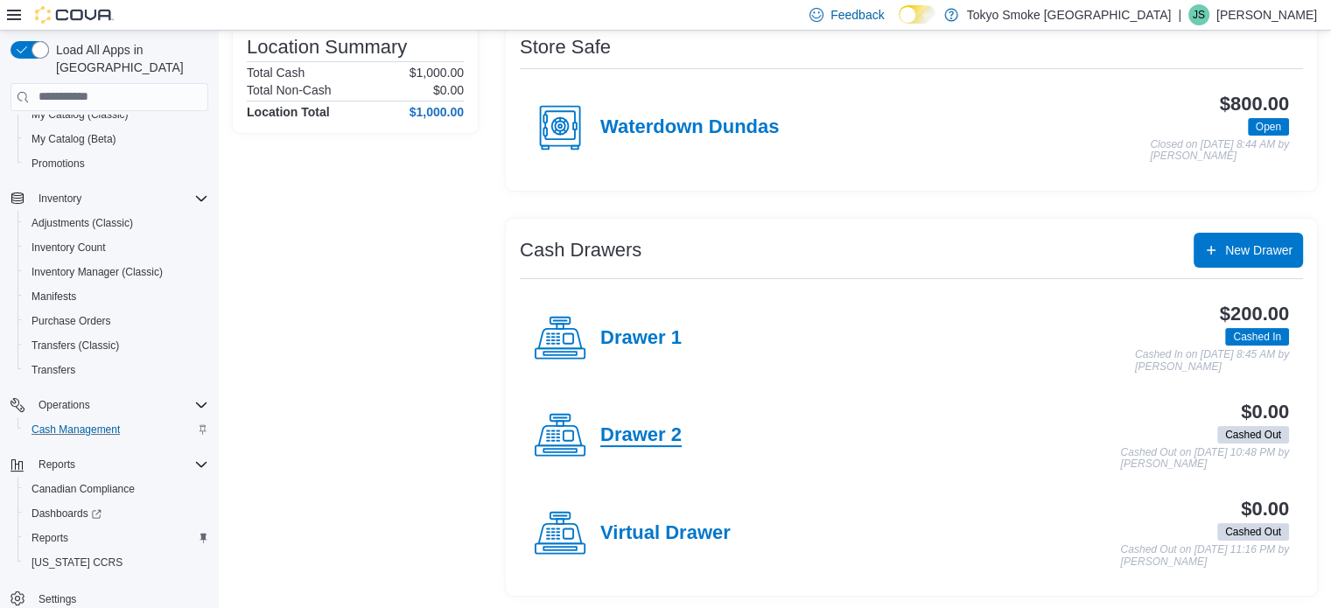
click at [628, 430] on h4 "Drawer 2" at bounding box center [640, 435] width 81 height 23
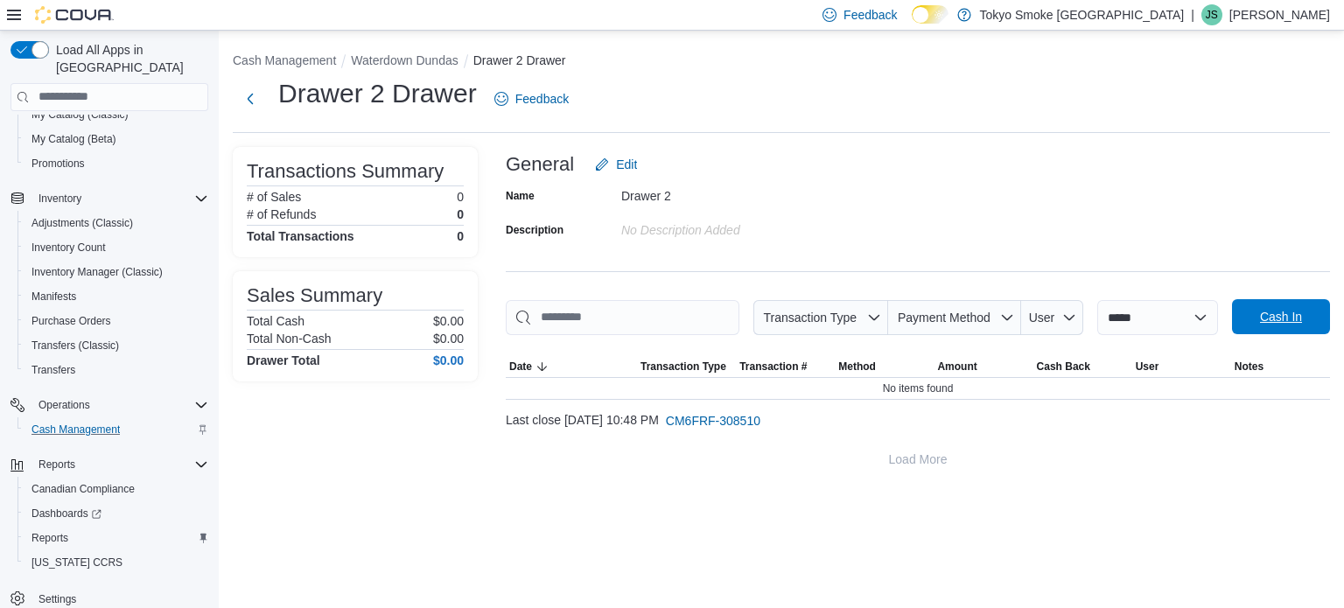
click at [1275, 331] on span "Cash In" at bounding box center [1281, 316] width 77 height 35
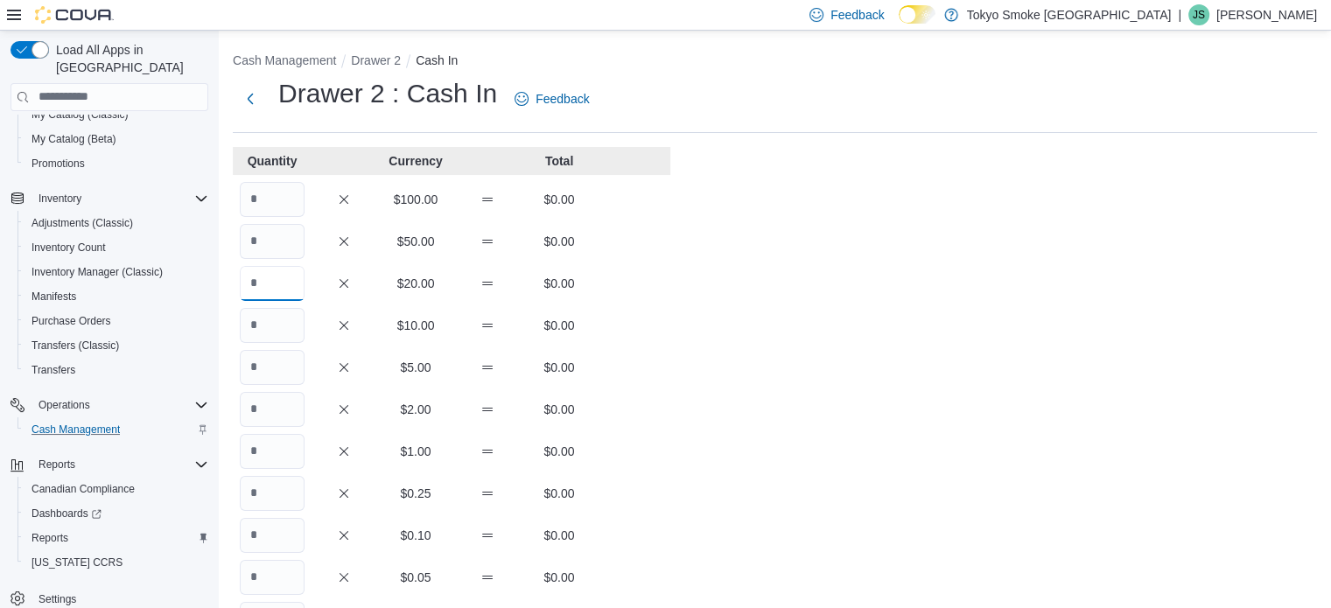
click at [257, 285] on input "Quantity" at bounding box center [272, 283] width 65 height 35
type input "*"
click at [286, 338] on input "Quantity" at bounding box center [272, 325] width 65 height 35
type input "*"
click at [280, 362] on input "Quantity" at bounding box center [272, 367] width 65 height 35
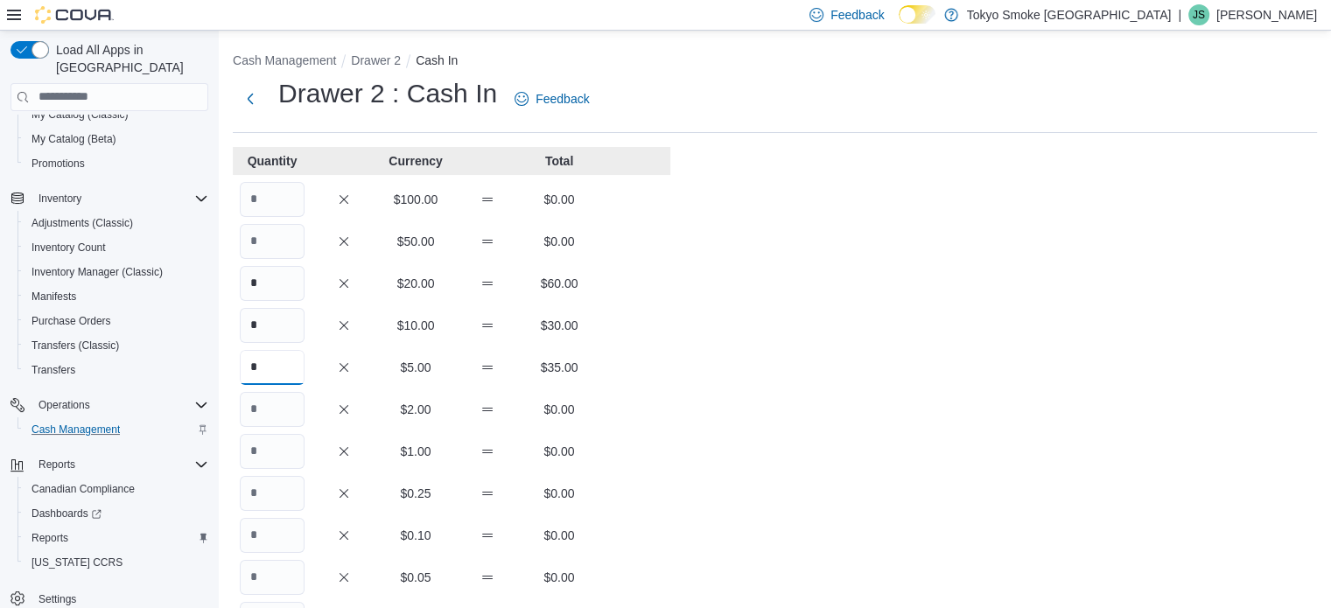
type input "*"
click at [266, 410] on input "Quantity" at bounding box center [272, 409] width 65 height 35
type input "**"
click at [271, 450] on input "Quantity" at bounding box center [272, 451] width 65 height 35
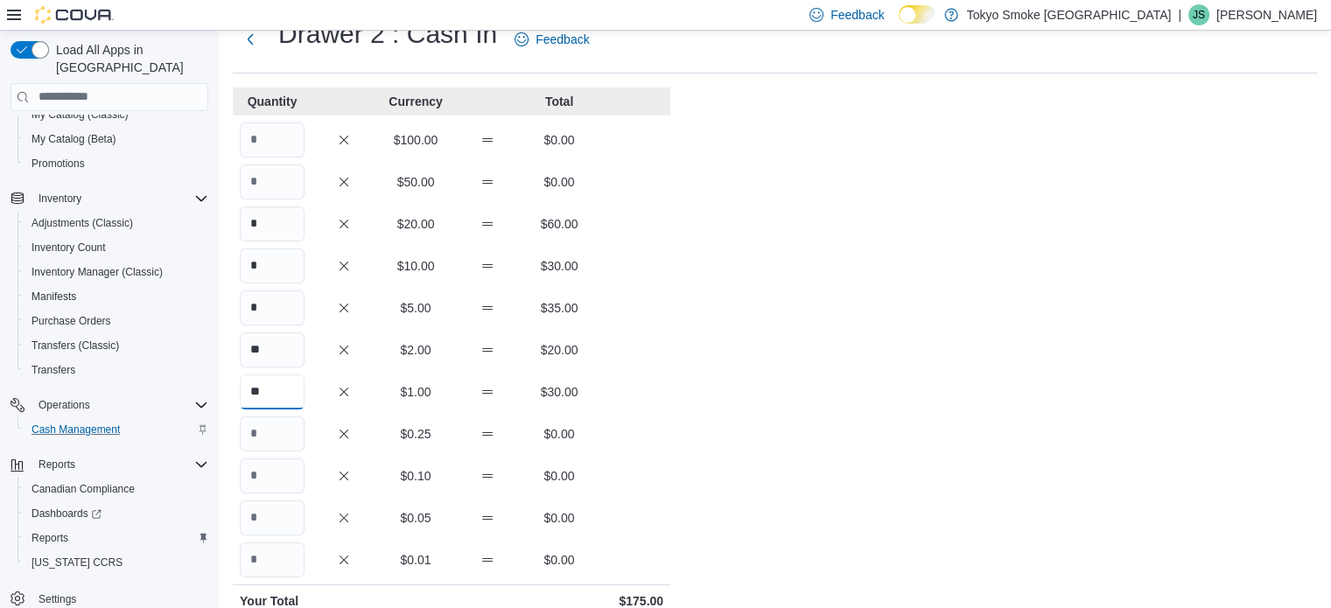
scroll to position [88, 0]
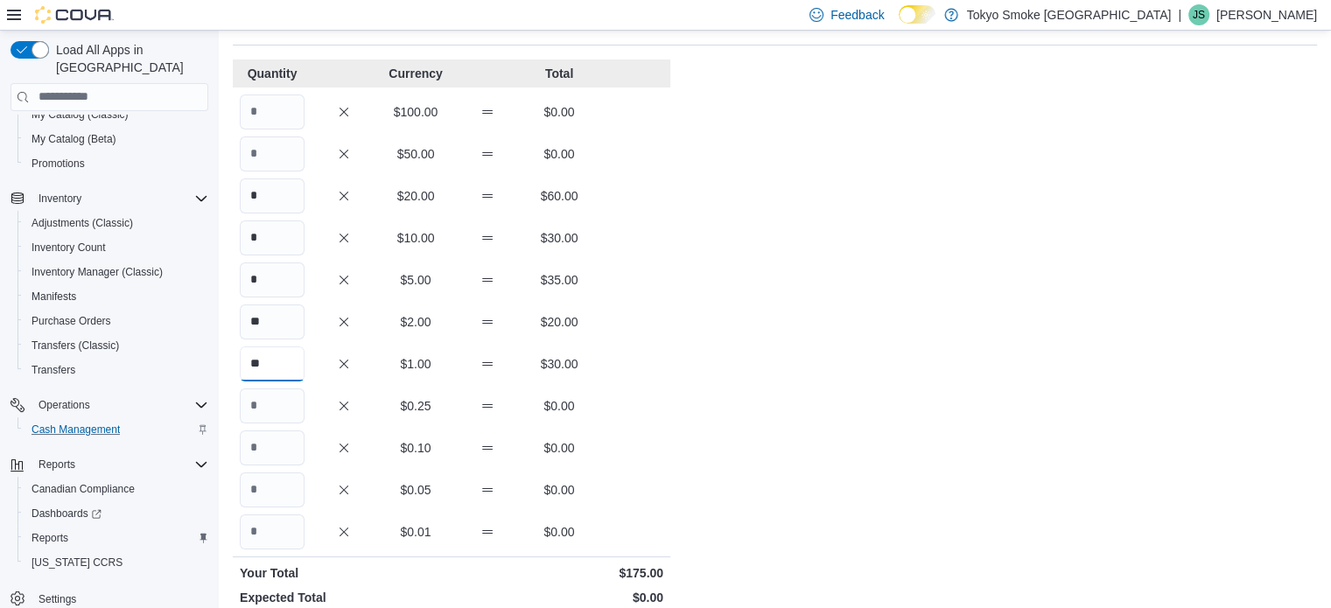
type input "**"
click at [257, 422] on input "Quantity" at bounding box center [272, 406] width 65 height 35
drag, startPoint x: 257, startPoint y: 422, endPoint x: 242, endPoint y: 406, distance: 21.7
click at [242, 406] on input "Quantity" at bounding box center [272, 406] width 65 height 35
type input "**"
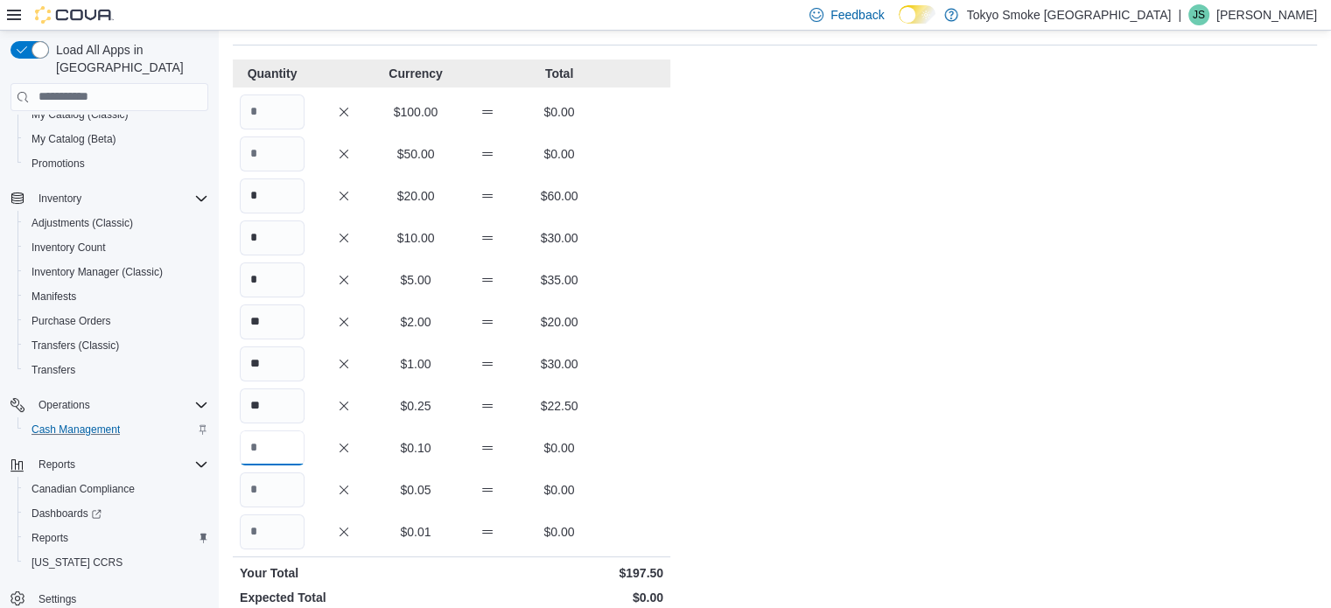
click at [264, 445] on input "Quantity" at bounding box center [272, 448] width 65 height 35
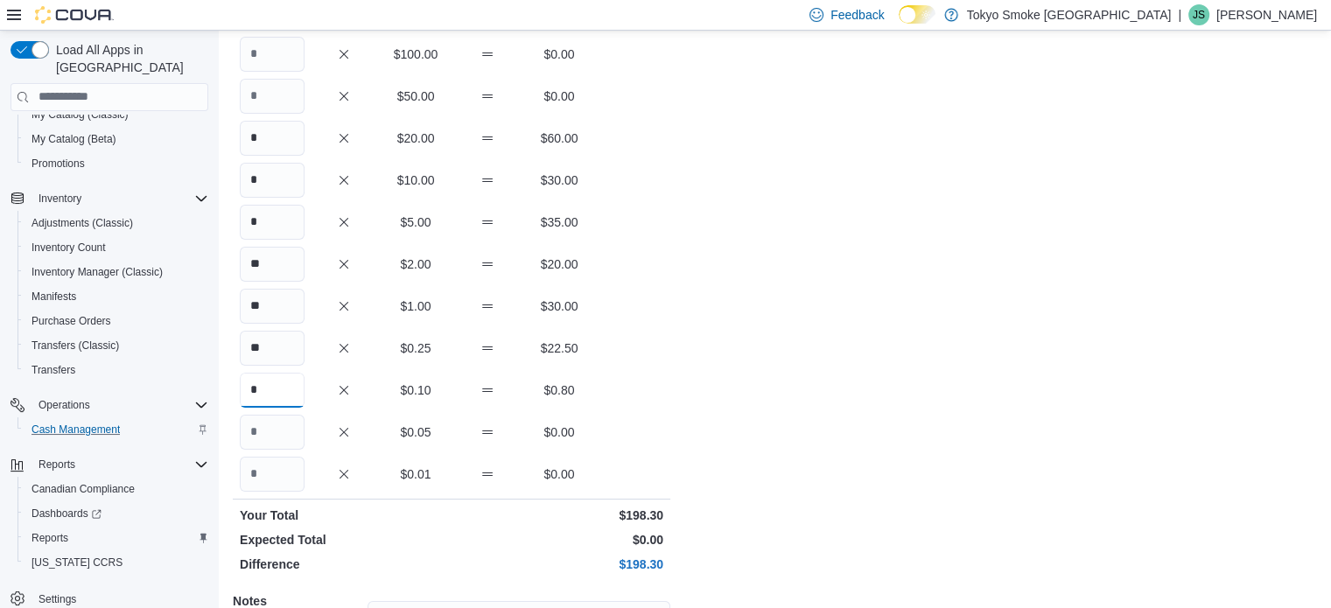
scroll to position [175, 0]
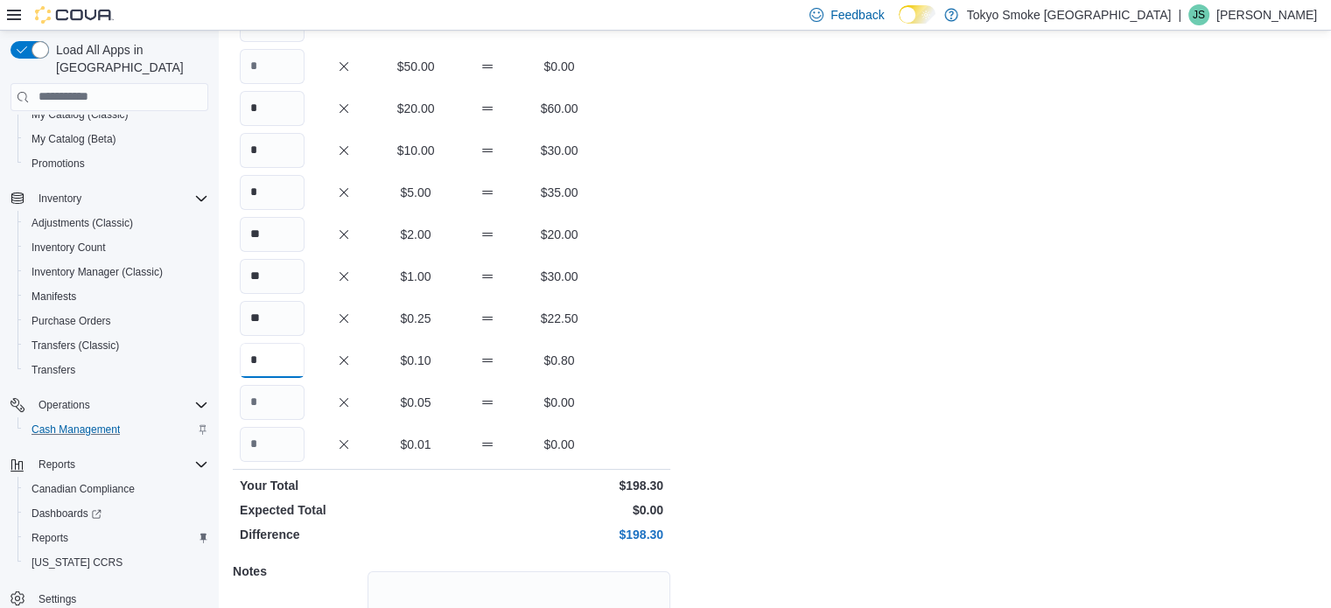
type input "*"
click at [253, 403] on input "Quantity" at bounding box center [272, 402] width 65 height 35
type input "**"
click at [863, 346] on div "Cash Management Drawer 2 Cash In Drawer 2 : Cash In Feedback Quantity Currency …" at bounding box center [775, 312] width 1112 height 913
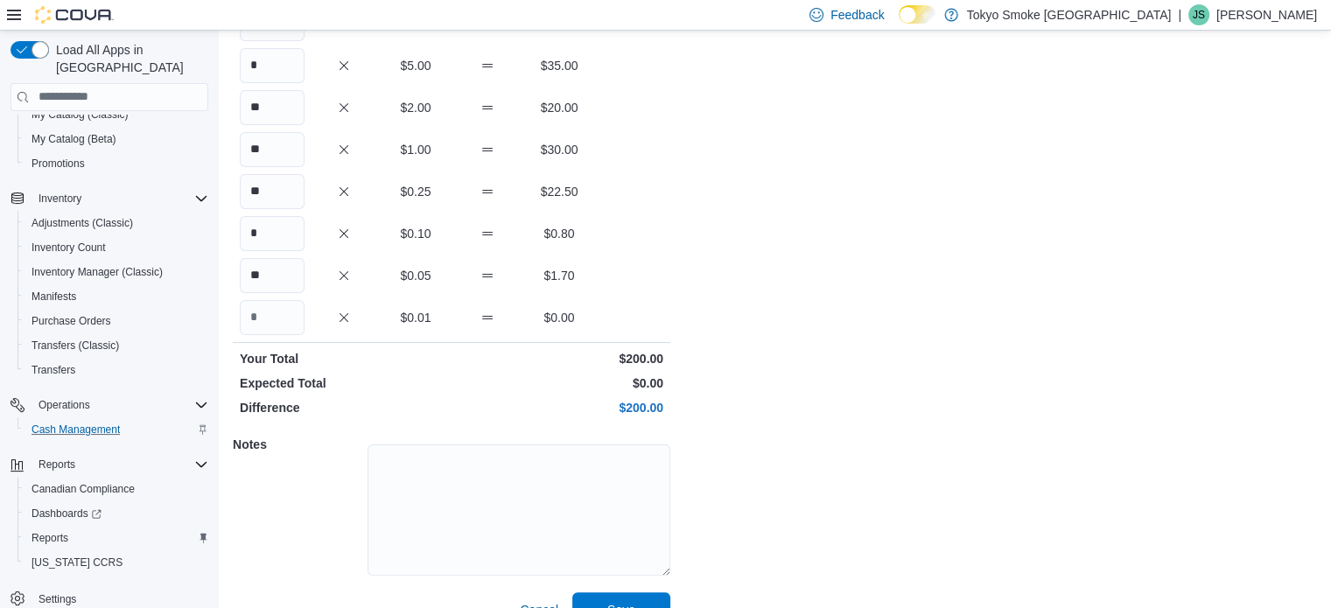
scroll to position [334, 0]
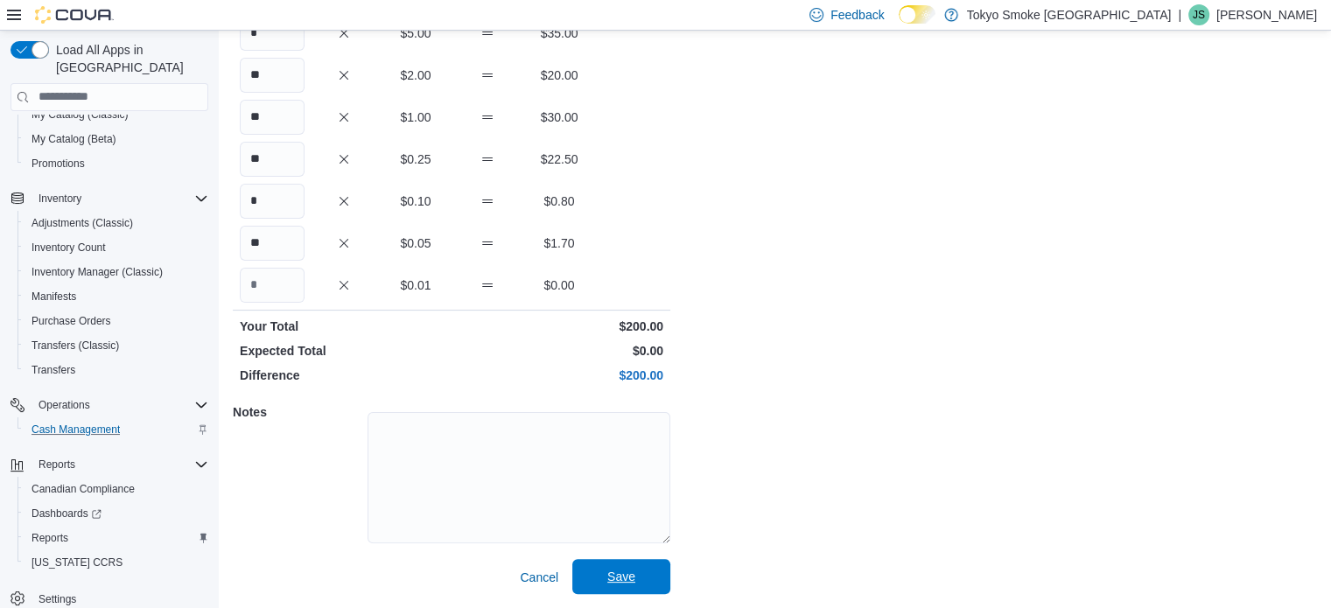
click at [624, 577] on span "Save" at bounding box center [621, 577] width 28 height 18
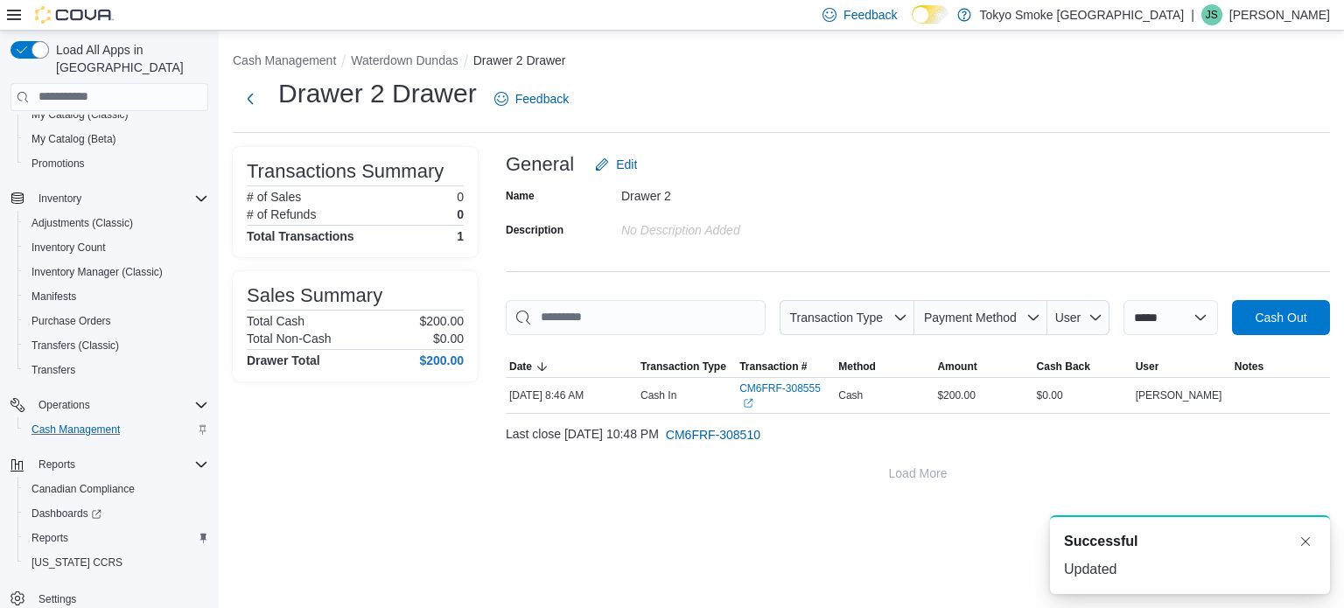
drag, startPoint x: 624, startPoint y: 577, endPoint x: 1096, endPoint y: 184, distance: 613.8
click at [1096, 184] on div "Name Drawer 2 Description No Description added" at bounding box center [918, 212] width 824 height 61
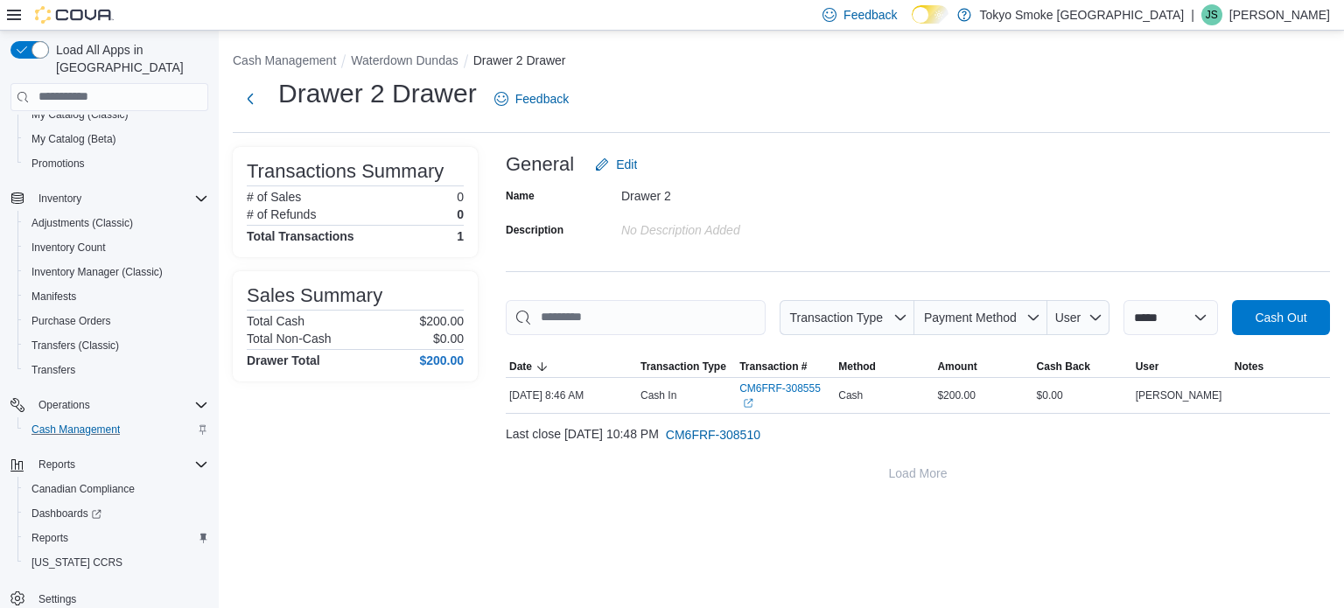
drag, startPoint x: 1063, startPoint y: 210, endPoint x: 1038, endPoint y: 235, distance: 35.9
drag, startPoint x: 1038, startPoint y: 235, endPoint x: 883, endPoint y: 60, distance: 233.7
drag, startPoint x: 883, startPoint y: 60, endPoint x: 823, endPoint y: 169, distance: 124.2
click at [823, 169] on div "General Edit" at bounding box center [918, 164] width 824 height 35
click at [1045, 516] on div "**********" at bounding box center [781, 320] width 1125 height 578
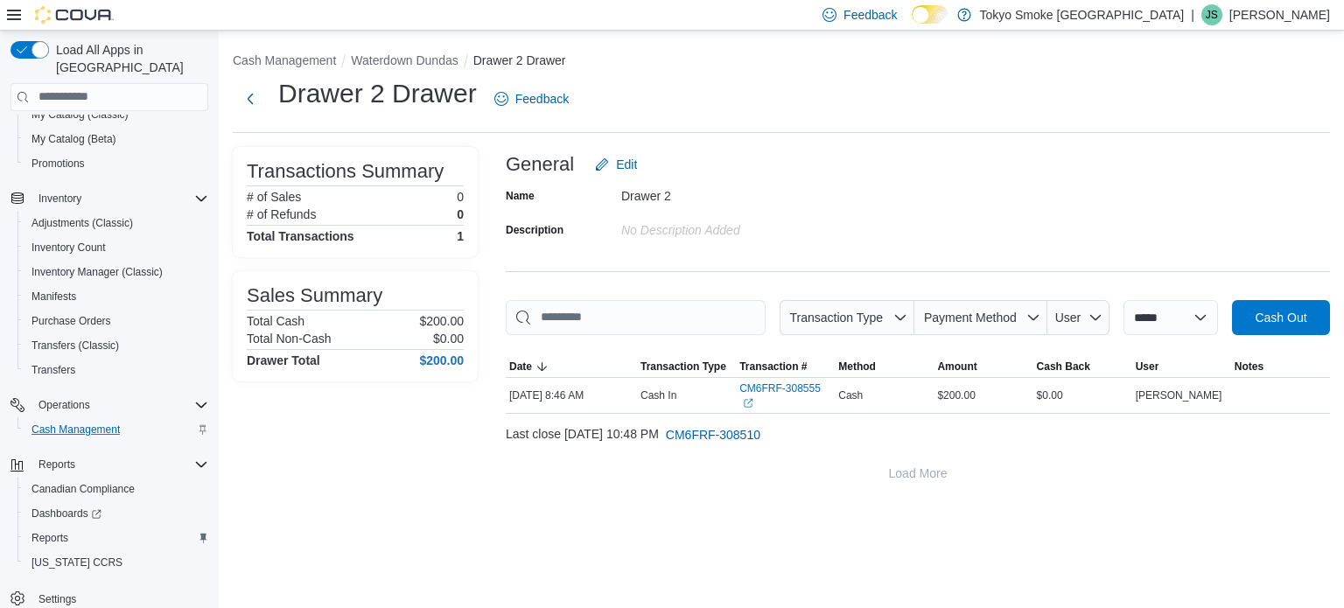
click at [894, 157] on div "General Edit" at bounding box center [918, 164] width 824 height 35
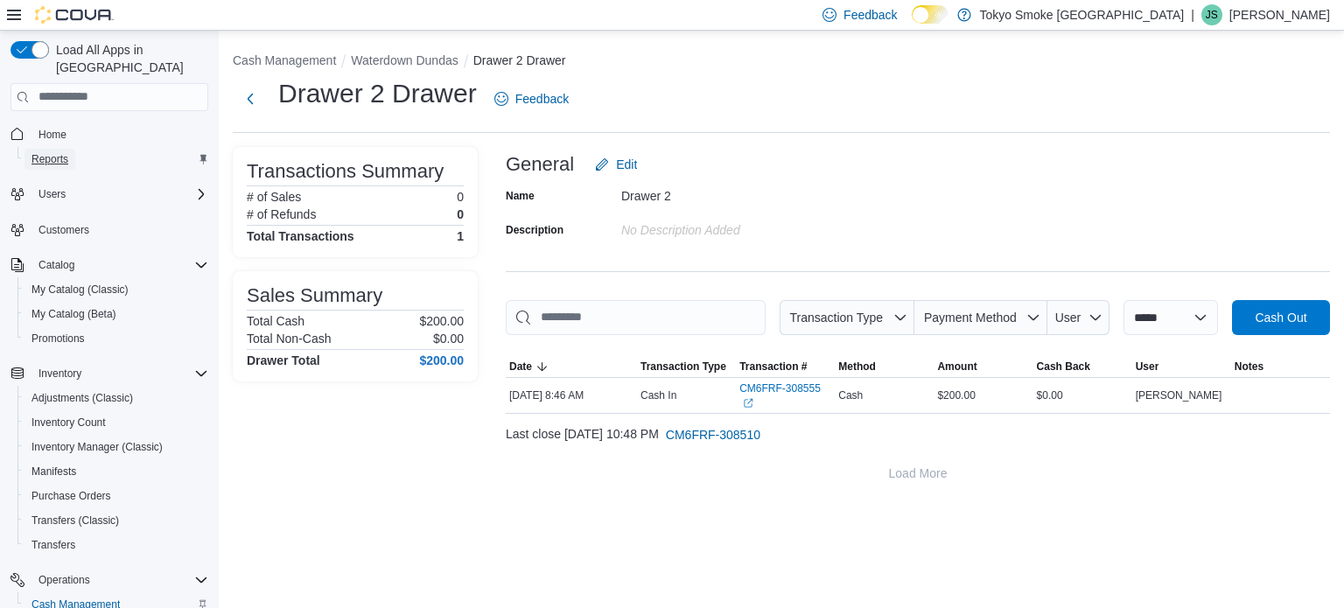
click at [68, 149] on link "Reports" at bounding box center [50, 159] width 51 height 21
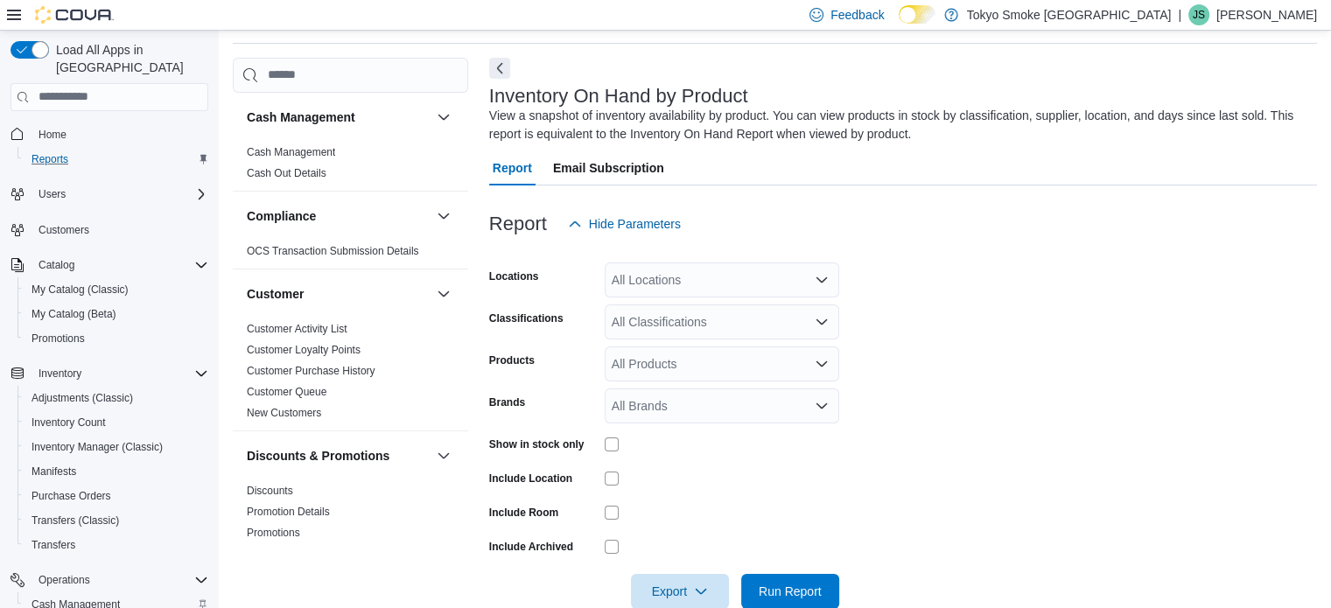
scroll to position [59, 0]
click at [1009, 361] on form "Locations All Locations Classifications All Classifications Products All Produc…" at bounding box center [903, 425] width 828 height 368
click at [956, 276] on form "Locations All Locations Classifications All Classifications Products All Produc…" at bounding box center [903, 425] width 828 height 368
click at [1068, 259] on div at bounding box center [903, 251] width 828 height 21
click at [1118, 392] on form "Locations All Locations Classifications All Classifications Products All Produc…" at bounding box center [903, 425] width 828 height 368
